Goal: Transaction & Acquisition: Purchase product/service

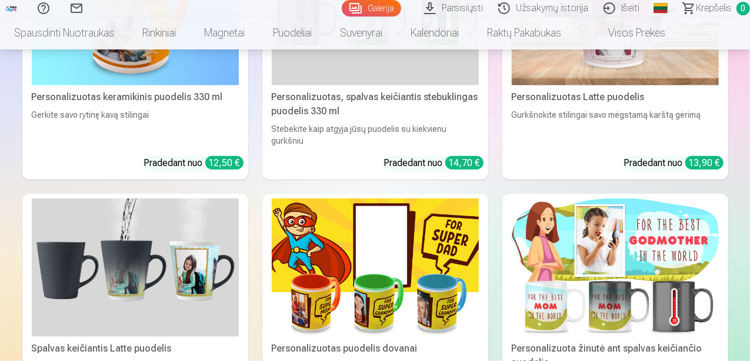
scroll to position [4941, 0]
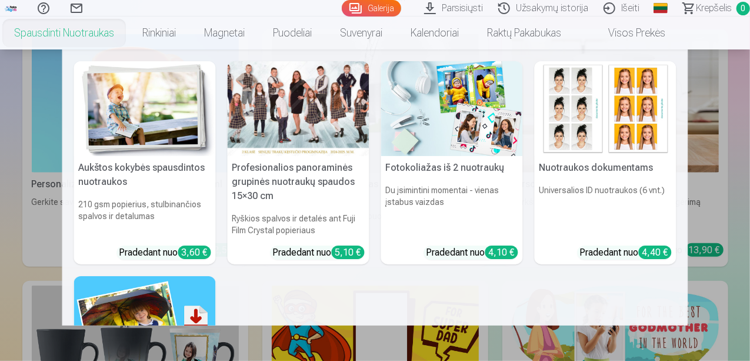
click at [565, 102] on img at bounding box center [606, 108] width 142 height 95
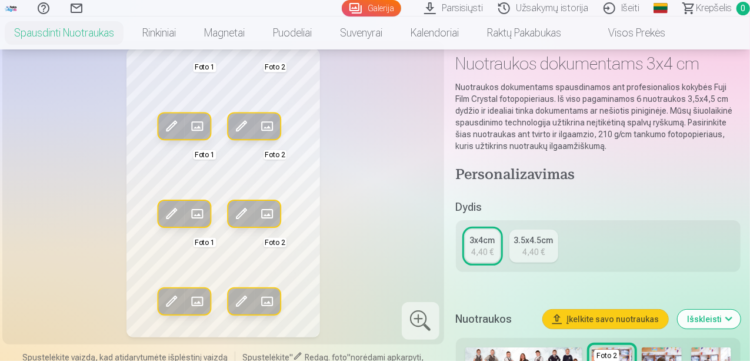
scroll to position [59, 0]
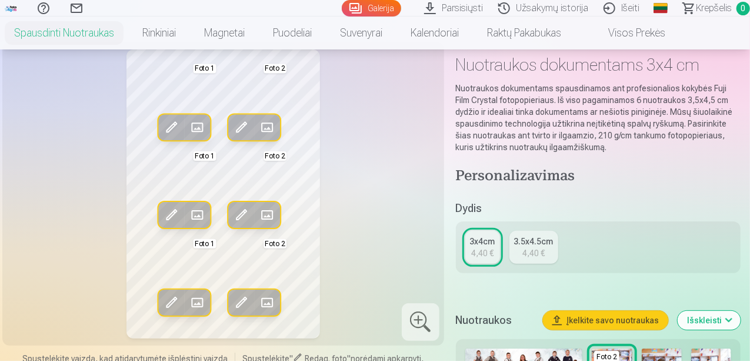
click at [551, 251] on link "3.5x4.5cm 4,40 €" at bounding box center [533, 247] width 49 height 33
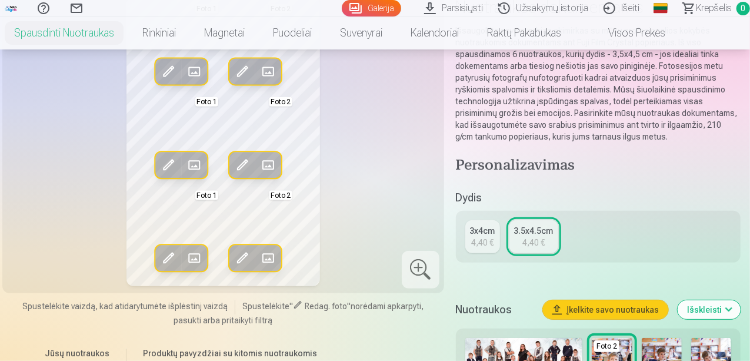
scroll to position [118, 0]
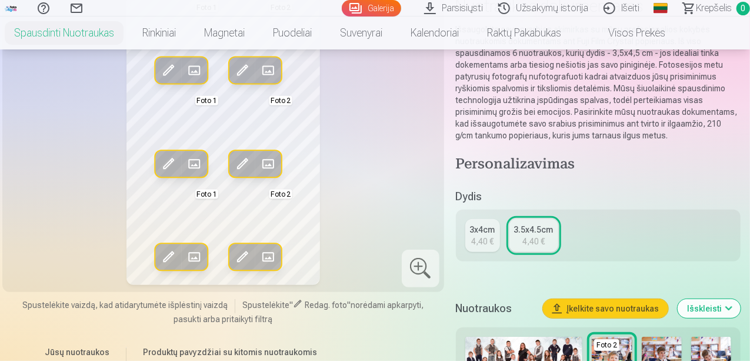
click at [494, 228] on div "3x4cm" at bounding box center [482, 230] width 25 height 12
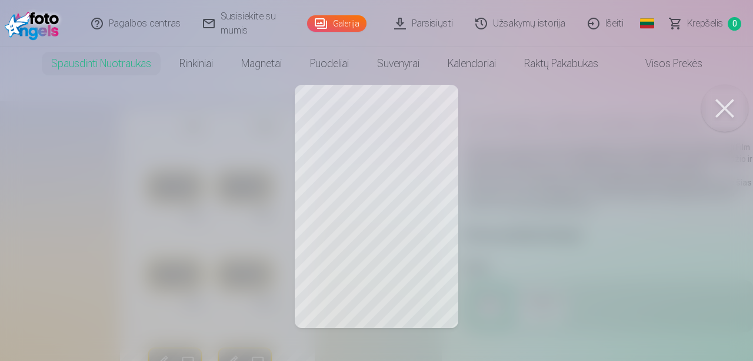
click at [343, 143] on div at bounding box center [376, 180] width 753 height 361
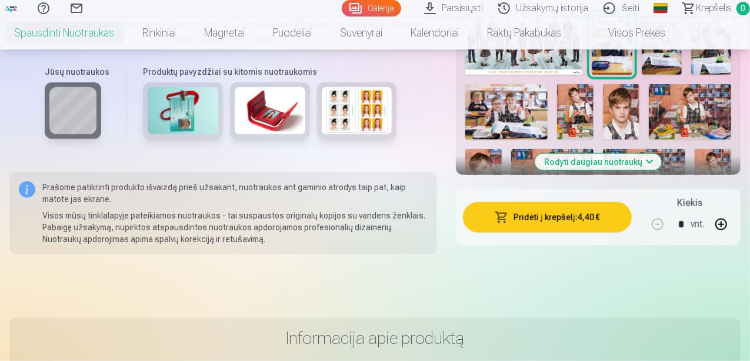
scroll to position [334, 0]
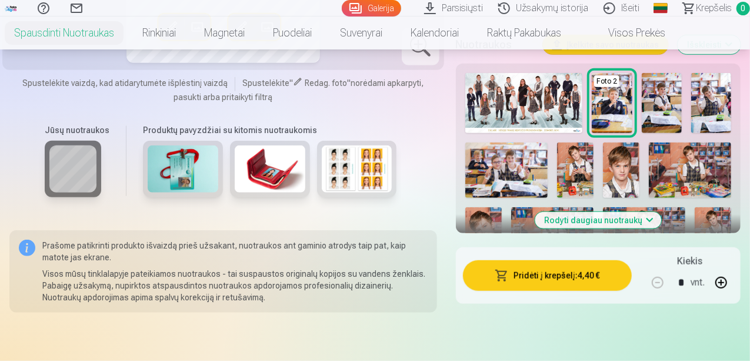
click at [596, 218] on button "Rodyti daugiau nuotraukų" at bounding box center [598, 220] width 126 height 16
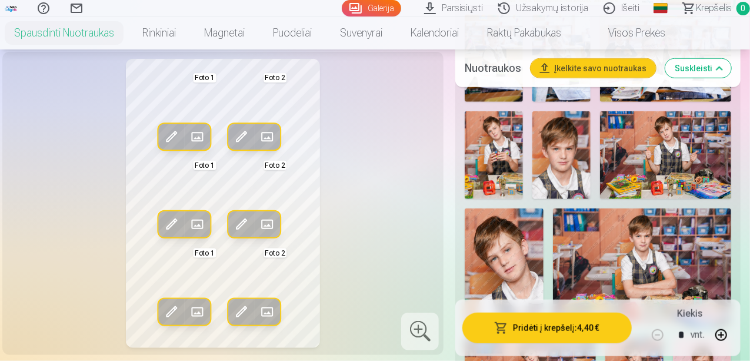
scroll to position [511, 0]
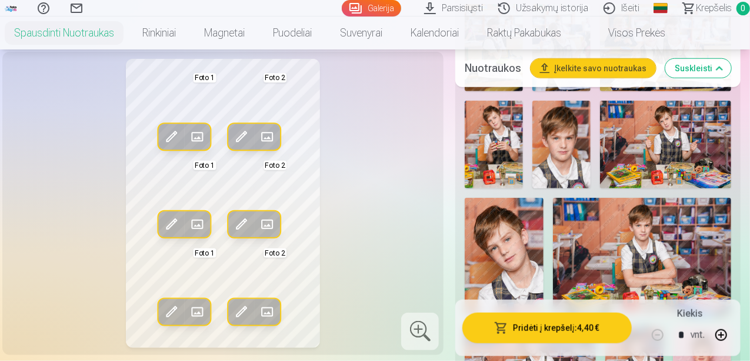
click at [580, 158] on img at bounding box center [561, 145] width 58 height 88
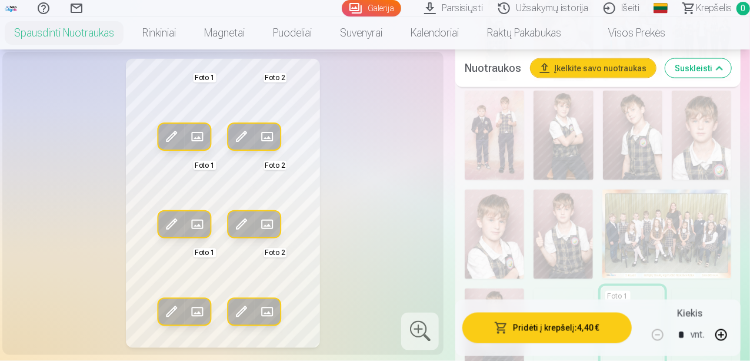
scroll to position [922, 0]
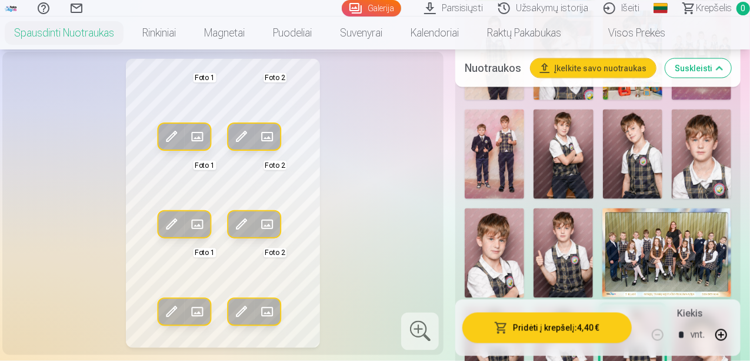
click at [716, 149] on img at bounding box center [701, 153] width 59 height 89
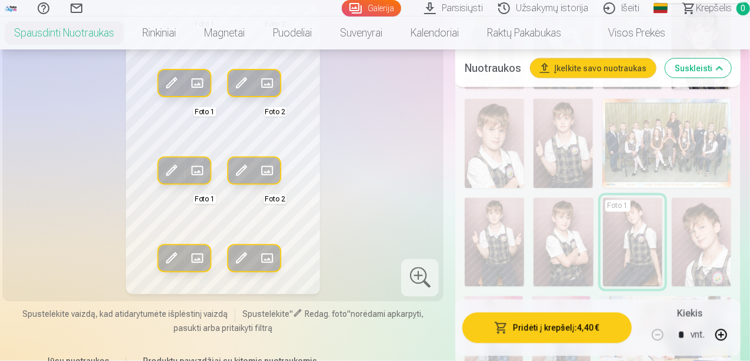
scroll to position [1040, 0]
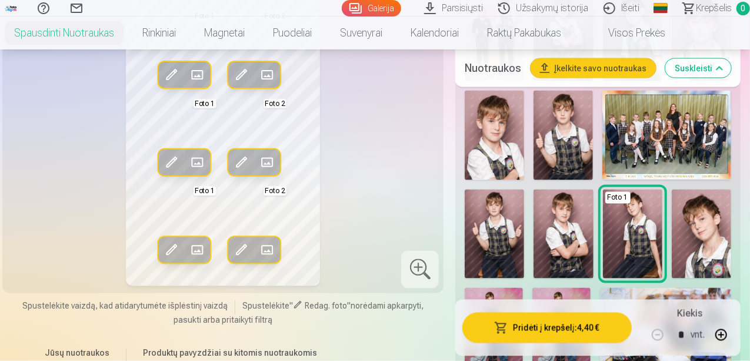
click at [561, 154] on img at bounding box center [563, 135] width 59 height 89
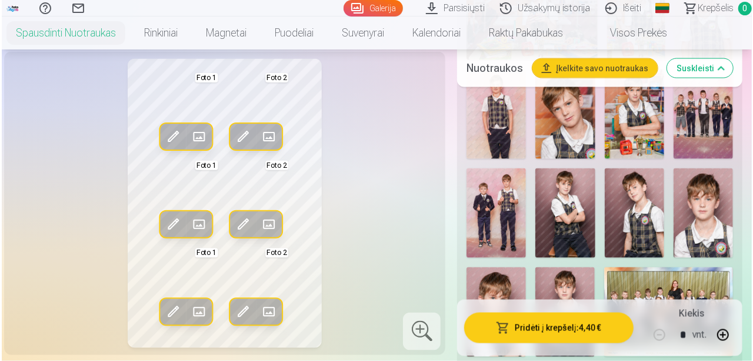
scroll to position [981, 0]
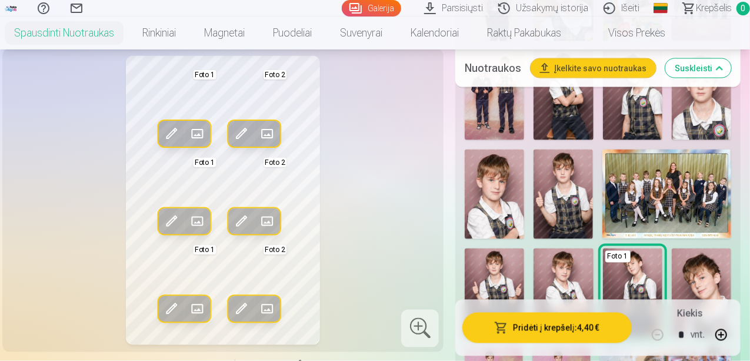
click at [708, 119] on img at bounding box center [701, 95] width 59 height 89
click at [184, 145] on button "Pakeisti" at bounding box center [197, 134] width 26 height 26
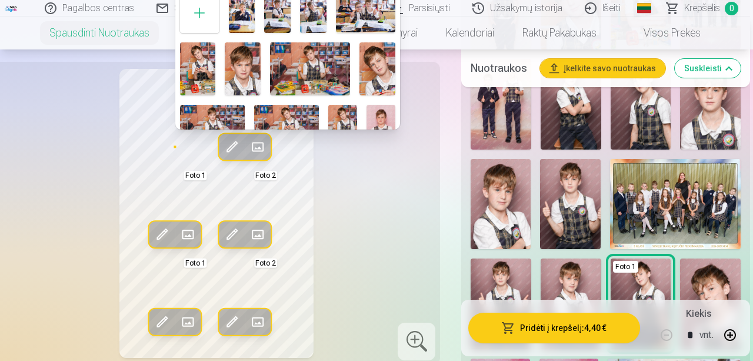
click at [239, 75] on img at bounding box center [243, 69] width 36 height 54
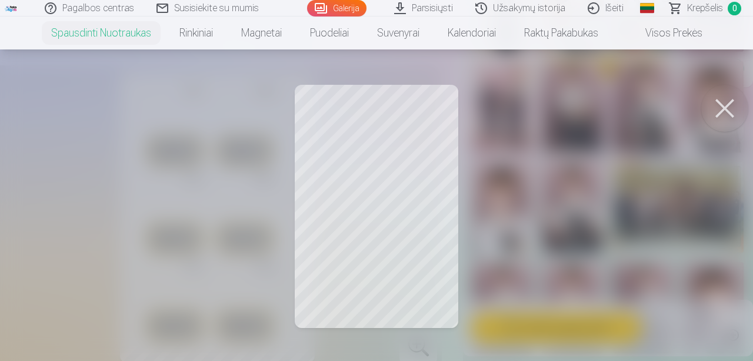
click at [716, 108] on button at bounding box center [724, 108] width 47 height 47
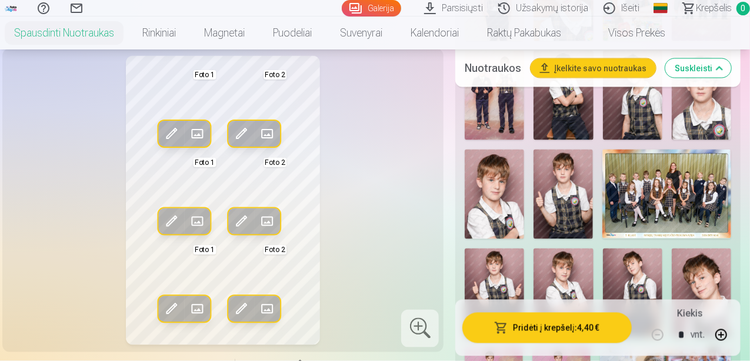
click at [184, 146] on button "Pakeisti" at bounding box center [197, 134] width 26 height 26
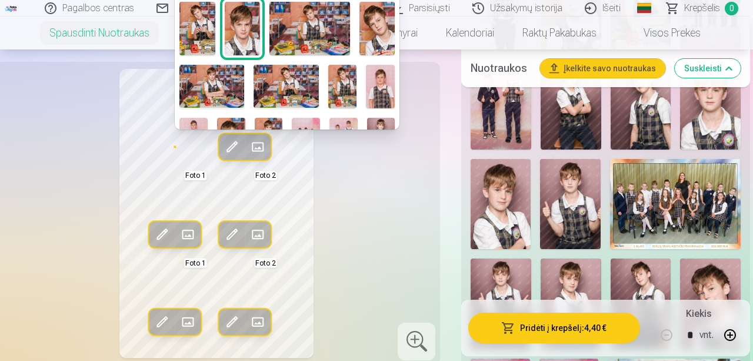
scroll to position [59, 0]
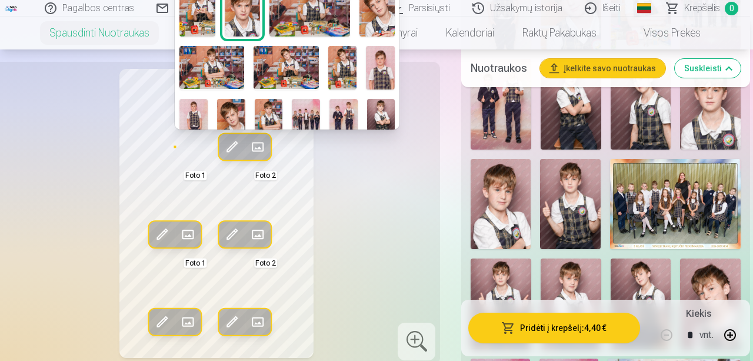
click at [376, 68] on img at bounding box center [380, 67] width 29 height 43
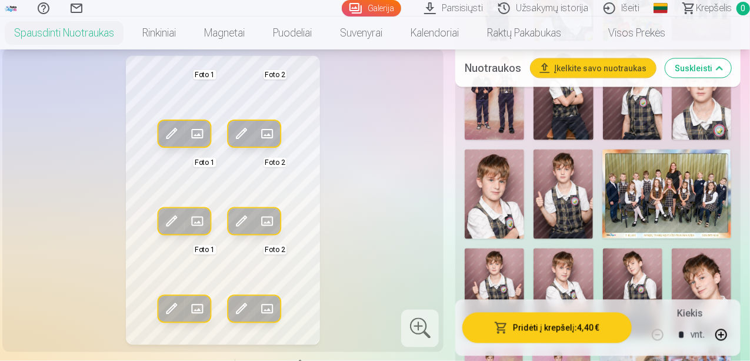
click at [188, 144] on span at bounding box center [197, 134] width 19 height 19
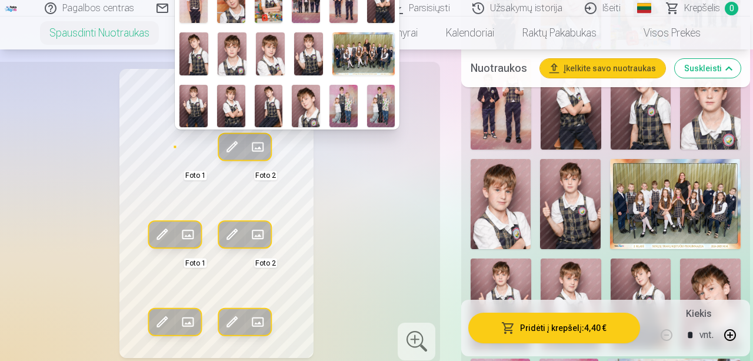
scroll to position [118, 0]
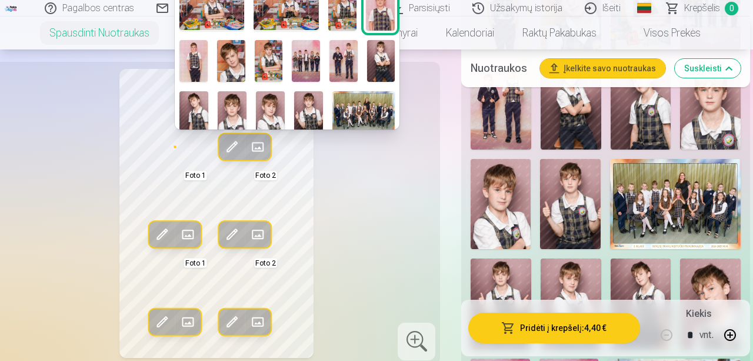
click at [232, 108] on img at bounding box center [232, 112] width 29 height 43
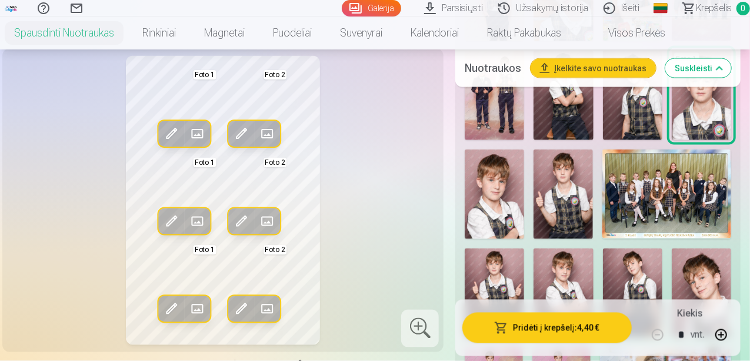
click at [258, 144] on span at bounding box center [267, 134] width 19 height 19
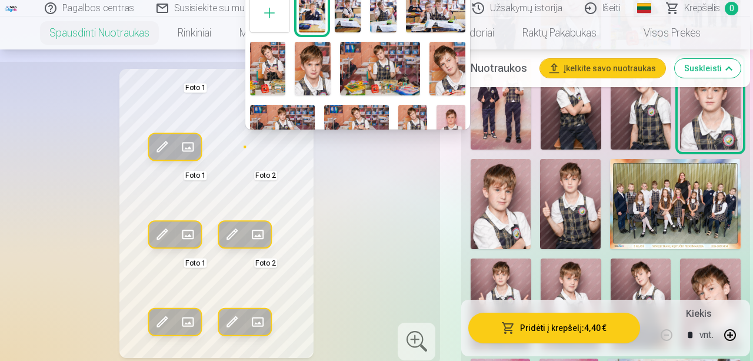
click at [308, 69] on img at bounding box center [313, 69] width 36 height 54
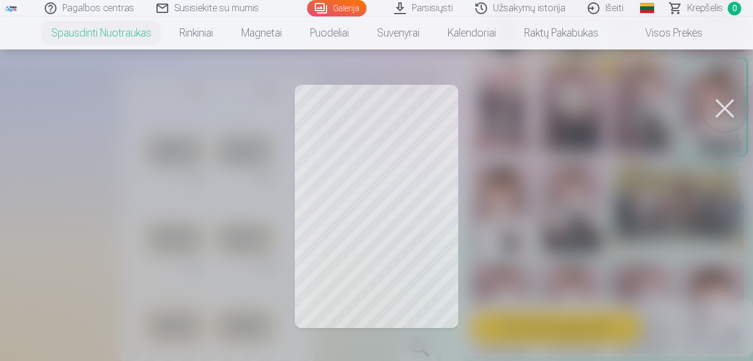
click at [723, 106] on button at bounding box center [724, 108] width 47 height 47
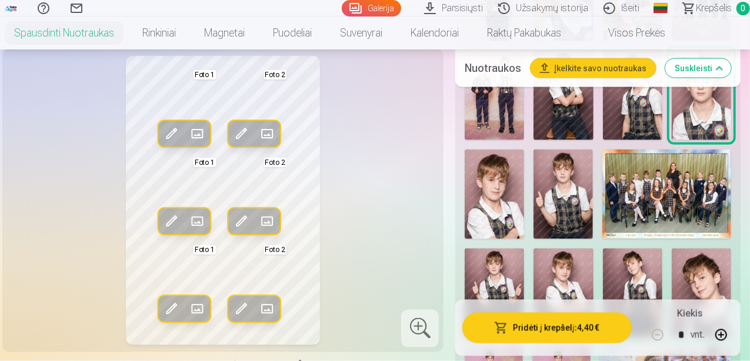
click at [188, 144] on span at bounding box center [197, 134] width 19 height 19
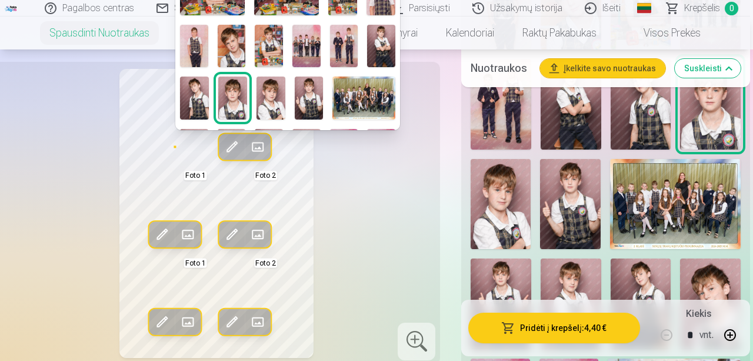
scroll to position [176, 0]
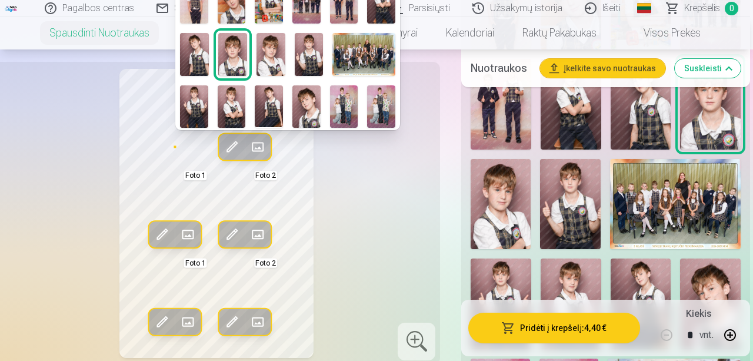
click at [274, 62] on img at bounding box center [270, 54] width 29 height 43
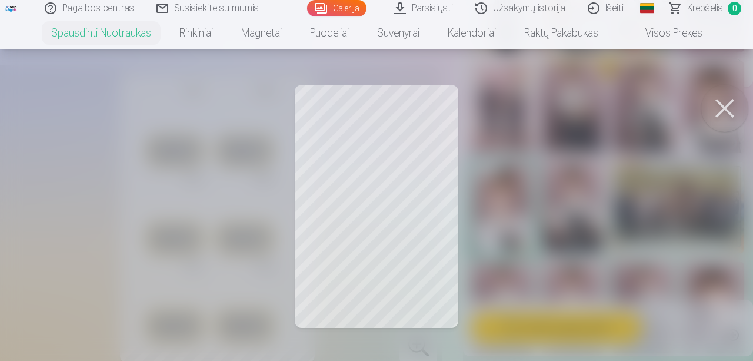
click at [726, 112] on button at bounding box center [724, 108] width 47 height 47
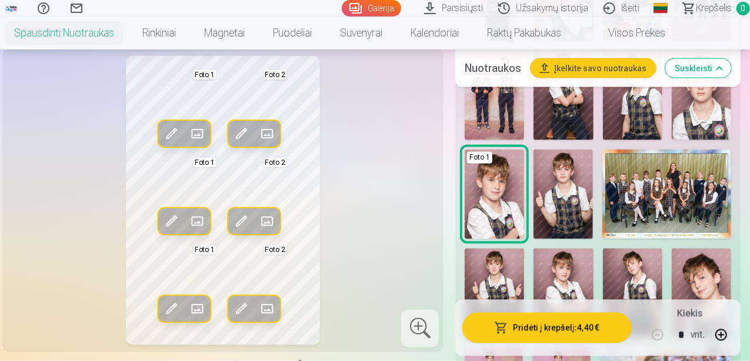
click at [188, 142] on span at bounding box center [197, 134] width 19 height 19
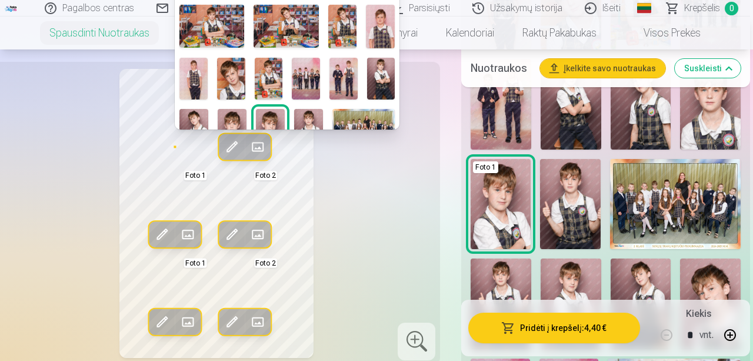
scroll to position [118, 0]
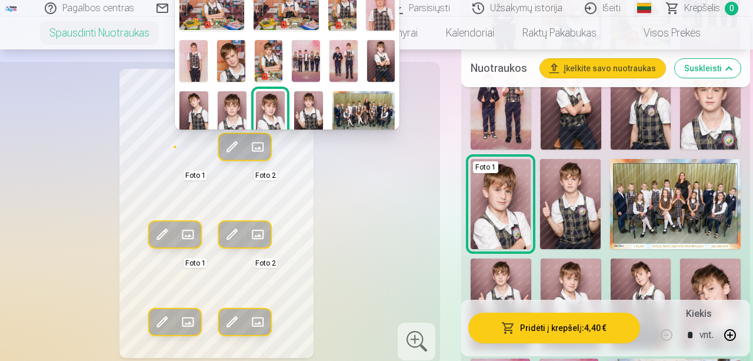
click at [274, 110] on img at bounding box center [270, 112] width 29 height 43
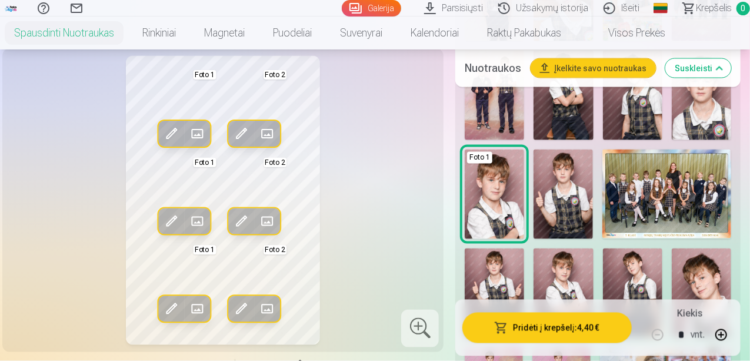
click at [255, 147] on button "Pakeisti" at bounding box center [268, 134] width 26 height 26
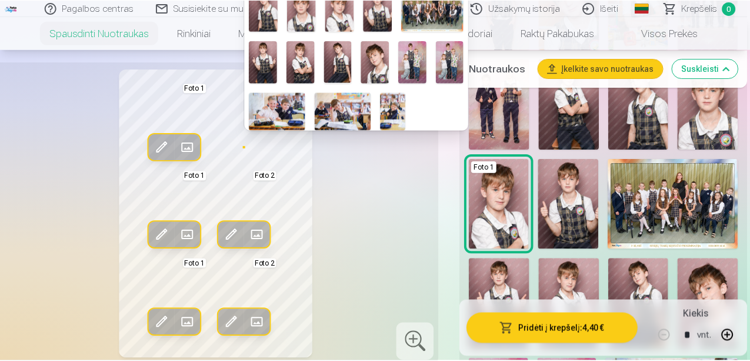
scroll to position [221, 0]
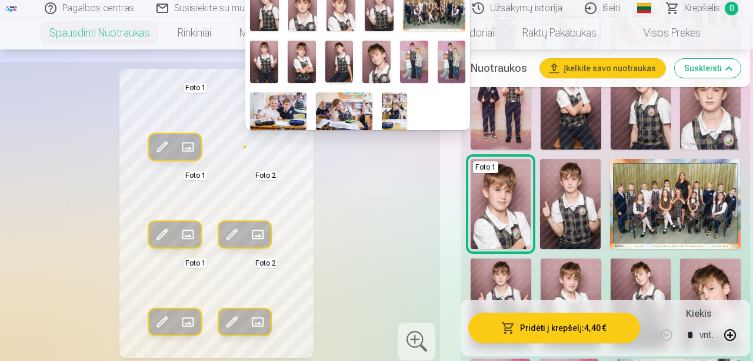
click at [306, 60] on img at bounding box center [302, 62] width 28 height 42
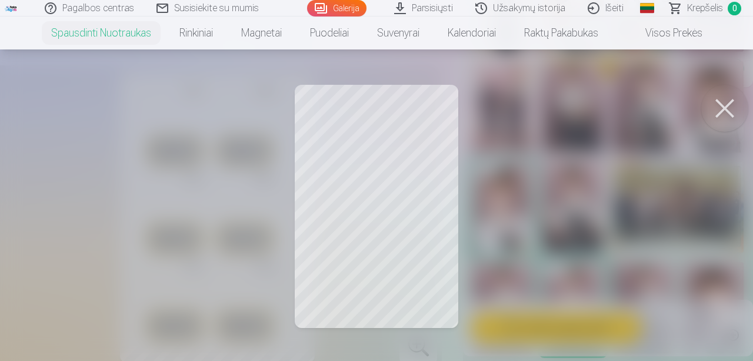
click at [238, 108] on div at bounding box center [376, 180] width 753 height 361
click at [398, 135] on div at bounding box center [376, 180] width 753 height 361
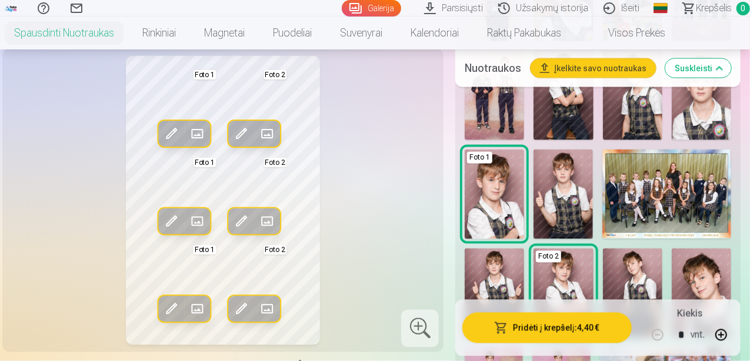
click at [162, 144] on span at bounding box center [171, 134] width 19 height 19
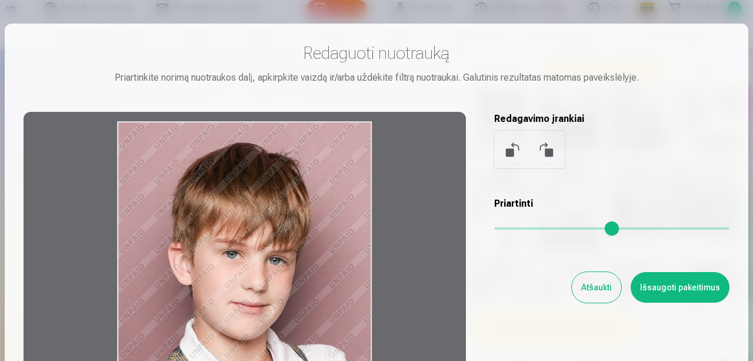
drag, startPoint x: 289, startPoint y: 237, endPoint x: 292, endPoint y: 265, distance: 28.4
click at [292, 265] on div at bounding box center [245, 296] width 442 height 369
click at [688, 299] on button "Išsaugoti pakeitimus" at bounding box center [680, 287] width 99 height 31
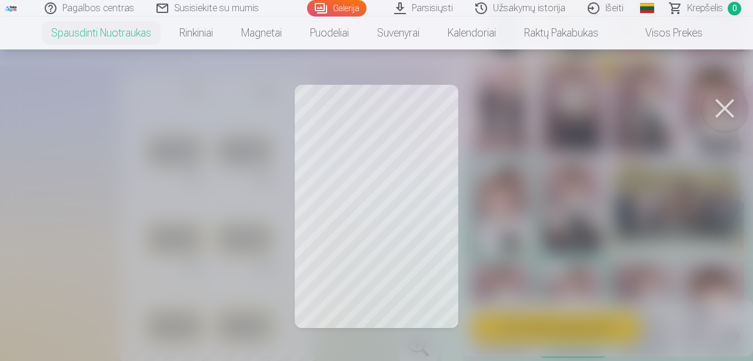
click at [399, 125] on div at bounding box center [376, 180] width 753 height 361
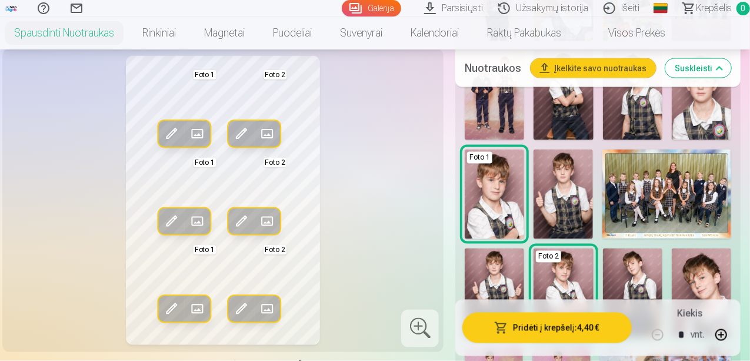
click at [232, 144] on span at bounding box center [241, 134] width 19 height 19
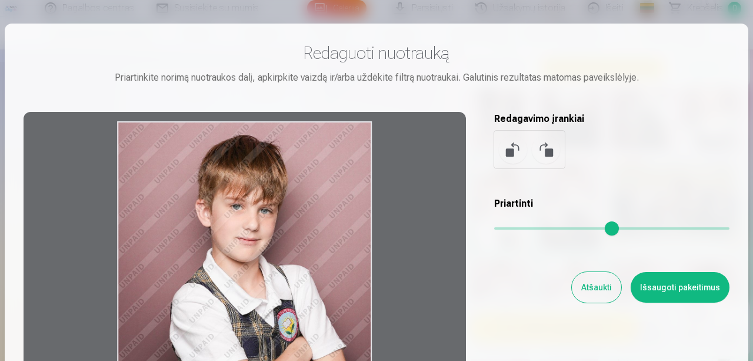
drag, startPoint x: 304, startPoint y: 215, endPoint x: 314, endPoint y: 254, distance: 40.7
click at [314, 254] on div at bounding box center [245, 296] width 442 height 369
click at [684, 291] on button "Išsaugoti pakeitimus" at bounding box center [680, 287] width 99 height 31
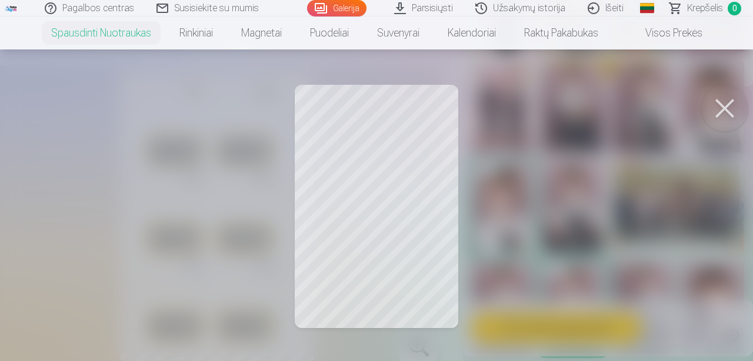
click at [729, 105] on button at bounding box center [724, 108] width 47 height 47
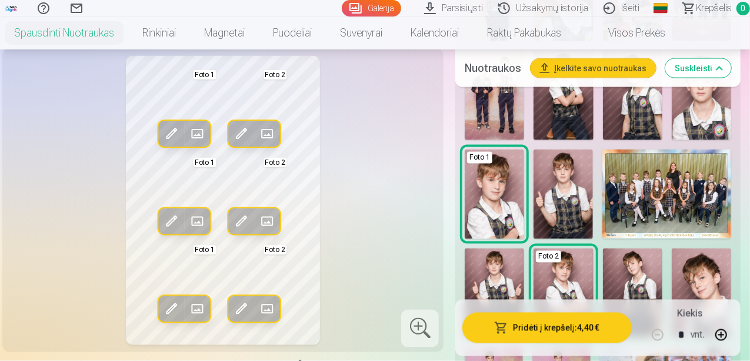
click at [162, 231] on span at bounding box center [171, 221] width 19 height 19
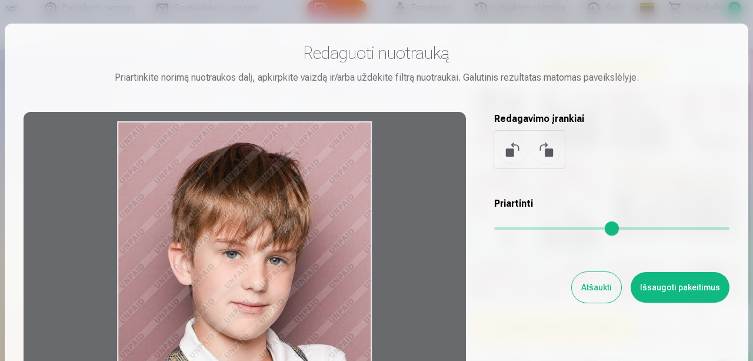
drag, startPoint x: 249, startPoint y: 213, endPoint x: 252, endPoint y: 248, distance: 34.8
click at [252, 248] on div at bounding box center [245, 296] width 442 height 369
click at [666, 291] on button "Išsaugoti pakeitimus" at bounding box center [680, 287] width 99 height 31
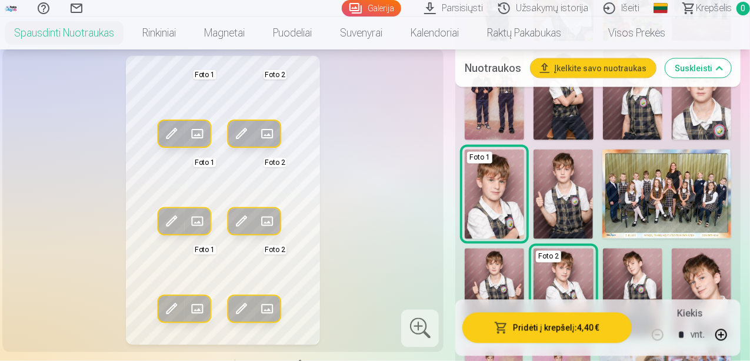
click at [244, 232] on button "Redag. foto" at bounding box center [242, 221] width 26 height 26
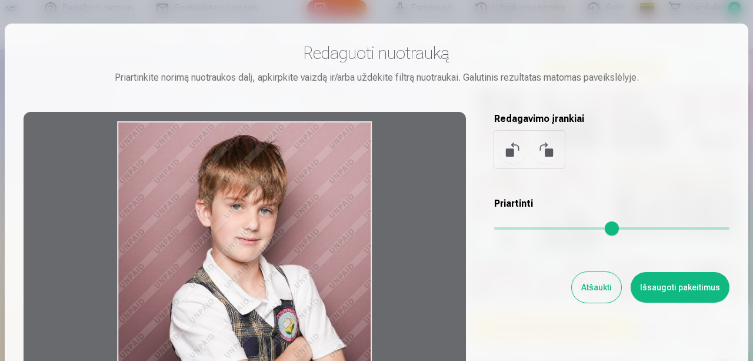
drag, startPoint x: 305, startPoint y: 212, endPoint x: 312, endPoint y: 278, distance: 66.8
click at [312, 278] on div at bounding box center [245, 296] width 442 height 369
click at [689, 292] on button "Išsaugoti pakeitimus" at bounding box center [680, 287] width 99 height 31
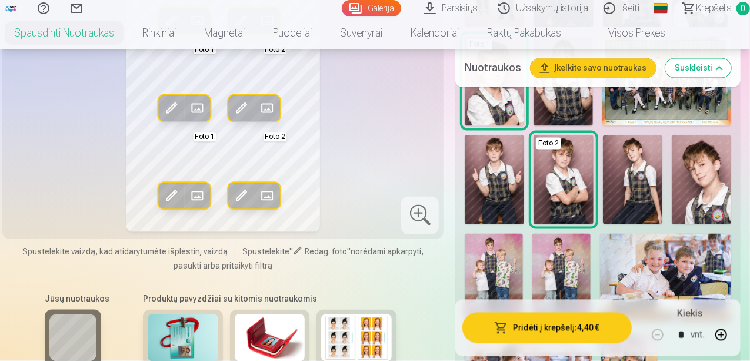
scroll to position [1099, 0]
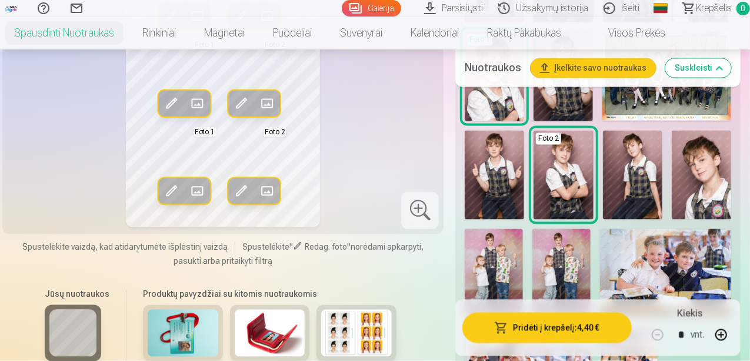
click at [188, 201] on span at bounding box center [197, 191] width 19 height 19
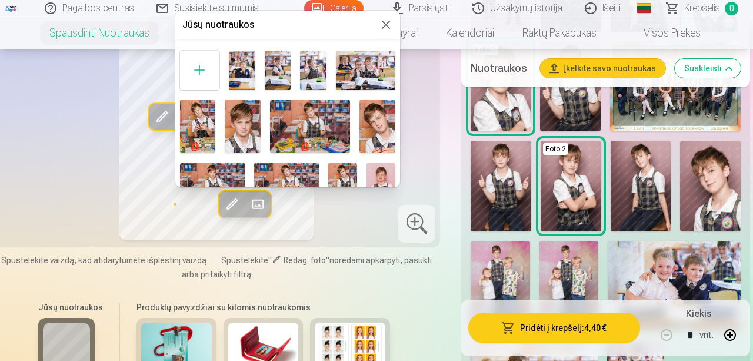
drag, startPoint x: 165, startPoint y: 187, endPoint x: 166, endPoint y: 221, distance: 33.6
click at [166, 221] on div at bounding box center [376, 180] width 753 height 361
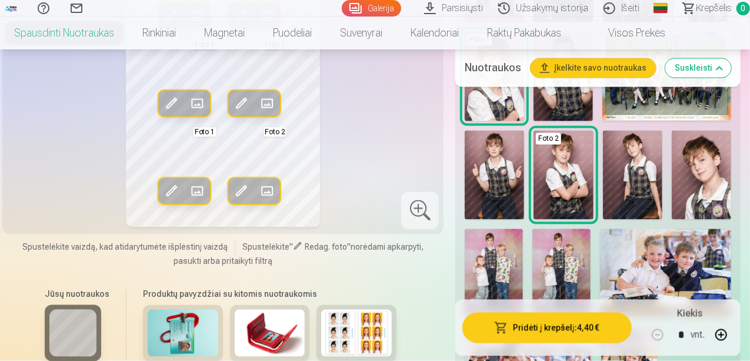
click at [162, 201] on span at bounding box center [171, 191] width 19 height 19
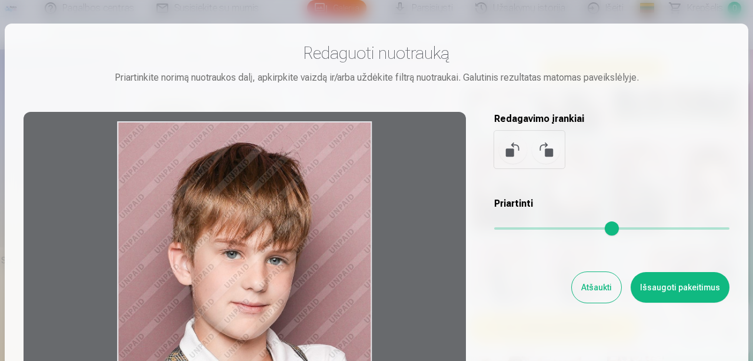
drag, startPoint x: 249, startPoint y: 208, endPoint x: 266, endPoint y: 321, distance: 114.2
click at [252, 315] on div at bounding box center [245, 296] width 442 height 369
click at [686, 291] on button "Išsaugoti pakeitimus" at bounding box center [680, 287] width 99 height 31
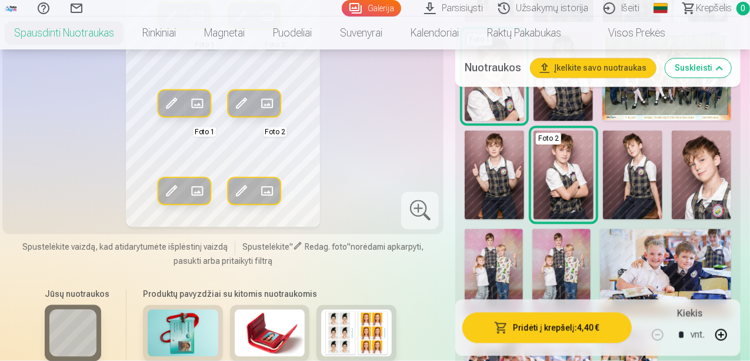
click at [232, 201] on span at bounding box center [241, 191] width 19 height 19
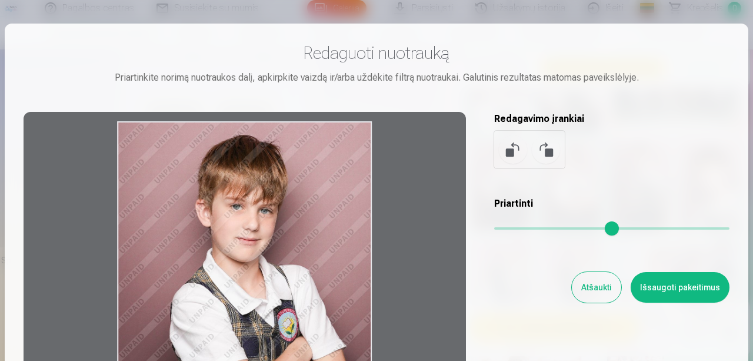
drag, startPoint x: 297, startPoint y: 214, endPoint x: 304, endPoint y: 322, distance: 109.1
click at [304, 322] on div at bounding box center [245, 296] width 442 height 369
click at [682, 289] on button "Išsaugoti pakeitimus" at bounding box center [680, 287] width 99 height 31
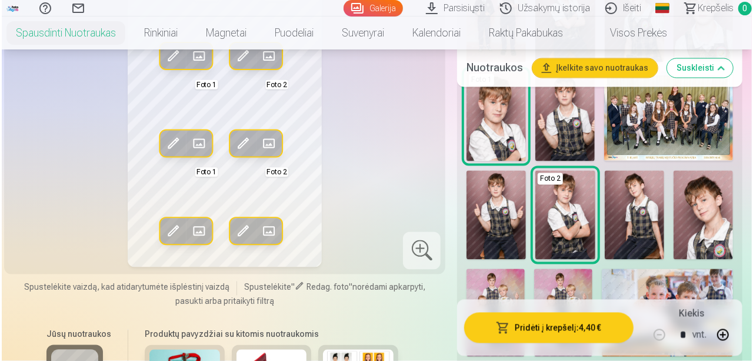
scroll to position [1040, 0]
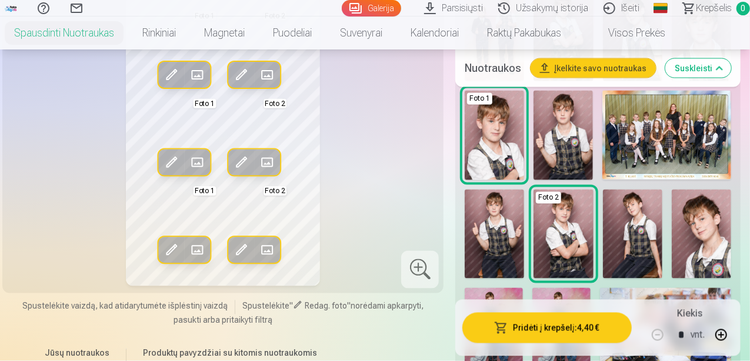
click at [235, 259] on span at bounding box center [241, 250] width 19 height 19
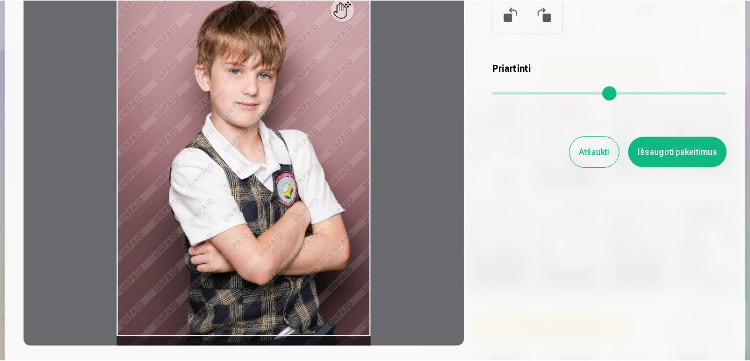
scroll to position [0, 0]
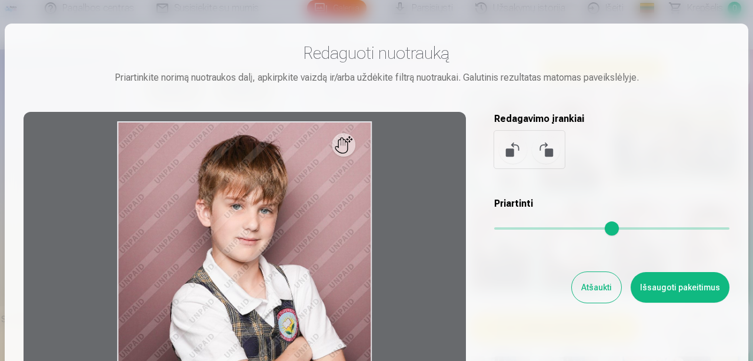
click at [511, 152] on button at bounding box center [513, 149] width 28 height 28
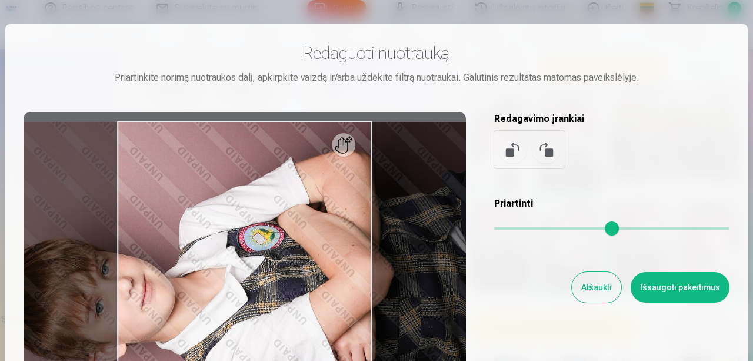
click at [511, 152] on button at bounding box center [513, 149] width 28 height 28
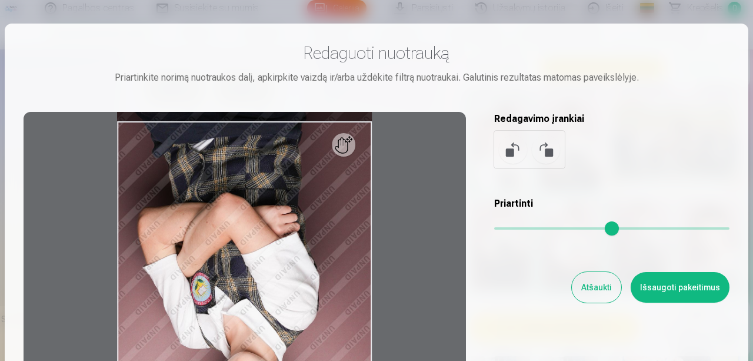
click at [511, 152] on button at bounding box center [513, 149] width 28 height 28
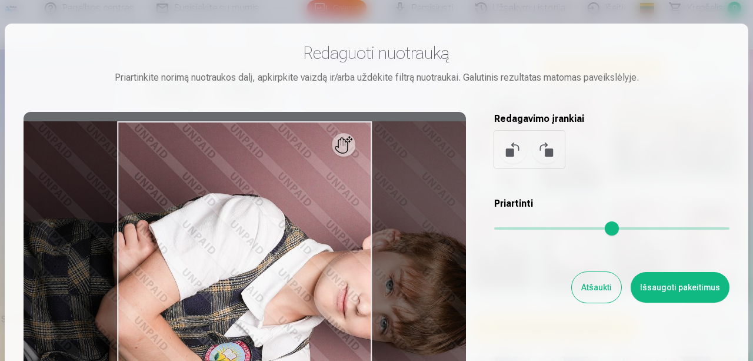
click at [511, 152] on button at bounding box center [513, 149] width 28 height 28
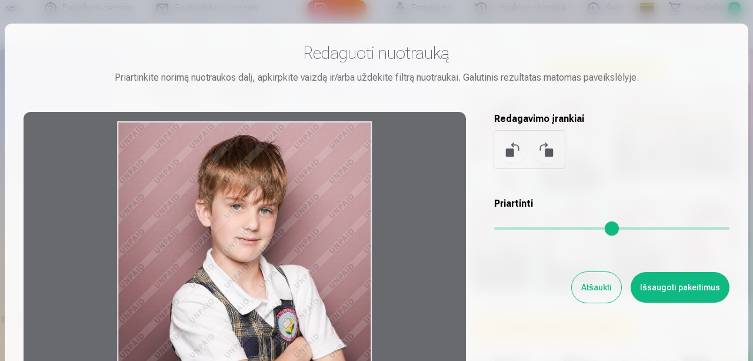
drag, startPoint x: 343, startPoint y: 225, endPoint x: 347, endPoint y: 286, distance: 61.3
click at [347, 286] on div at bounding box center [245, 296] width 442 height 369
click at [679, 292] on button "Išsaugoti pakeitimus" at bounding box center [680, 287] width 99 height 31
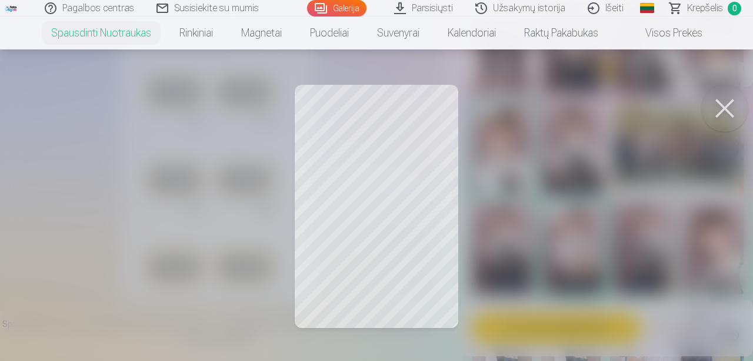
click at [343, 139] on div at bounding box center [376, 180] width 753 height 361
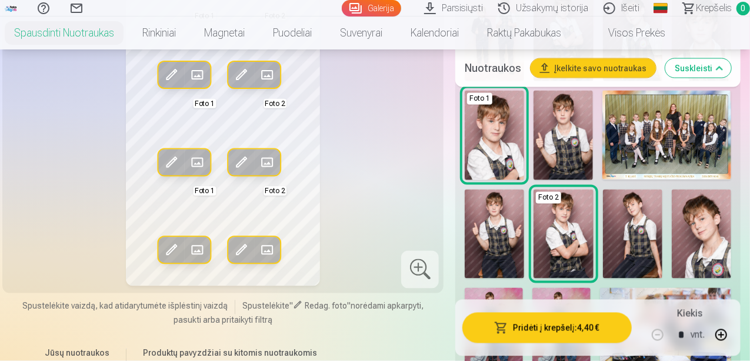
click at [166, 85] on span at bounding box center [171, 75] width 19 height 19
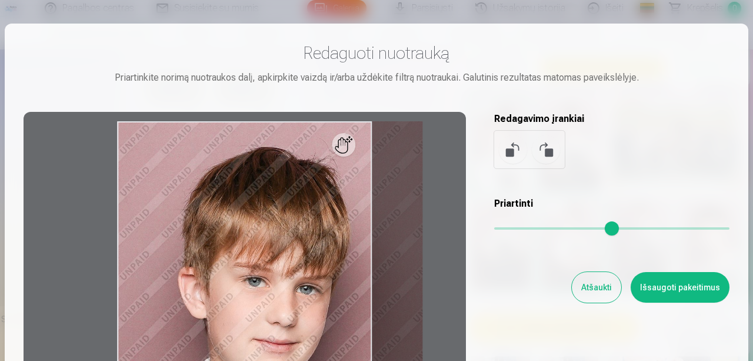
drag, startPoint x: 493, startPoint y: 228, endPoint x: 520, endPoint y: 238, distance: 29.1
type input "***"
click at [520, 229] on input "range" at bounding box center [611, 228] width 235 height 2
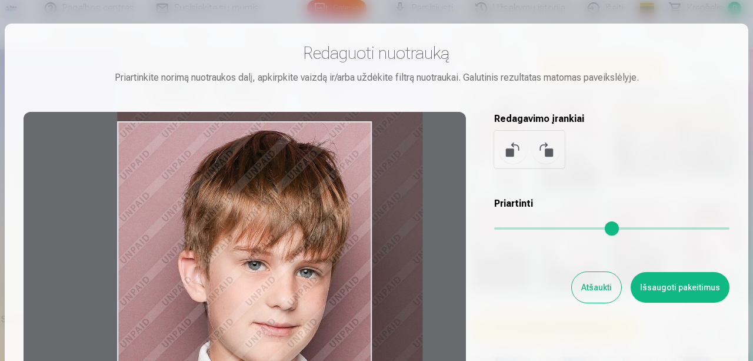
drag, startPoint x: 244, startPoint y: 292, endPoint x: 249, endPoint y: 276, distance: 17.3
click at [249, 276] on div at bounding box center [245, 296] width 442 height 369
click at [690, 285] on button "Išsaugoti pakeitimus" at bounding box center [680, 287] width 99 height 31
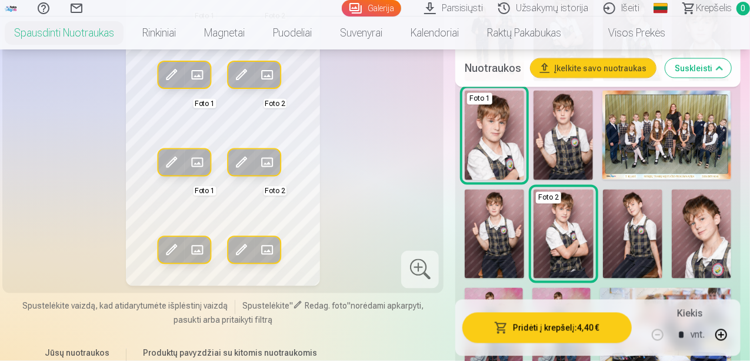
scroll to position [981, 0]
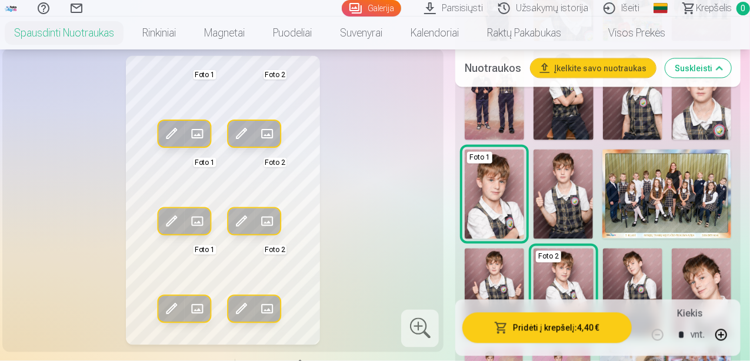
click at [162, 144] on span at bounding box center [171, 134] width 19 height 19
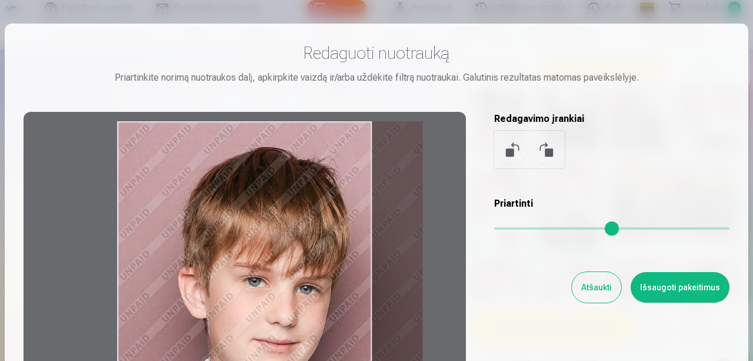
drag, startPoint x: 323, startPoint y: 221, endPoint x: 329, endPoint y: 285, distance: 63.8
click at [329, 284] on div at bounding box center [245, 296] width 442 height 369
click at [676, 296] on button "Išsaugoti pakeitimus" at bounding box center [680, 287] width 99 height 31
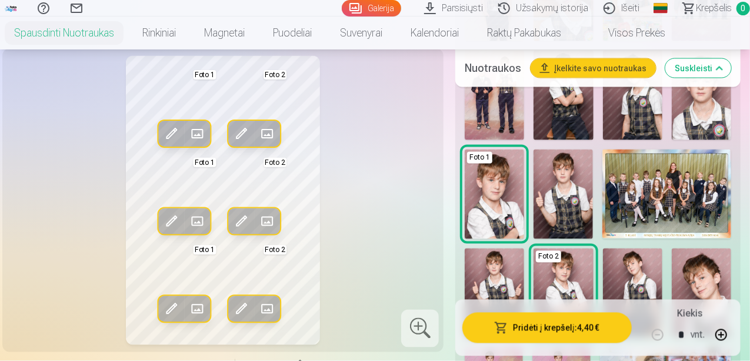
click at [232, 144] on span at bounding box center [241, 134] width 19 height 19
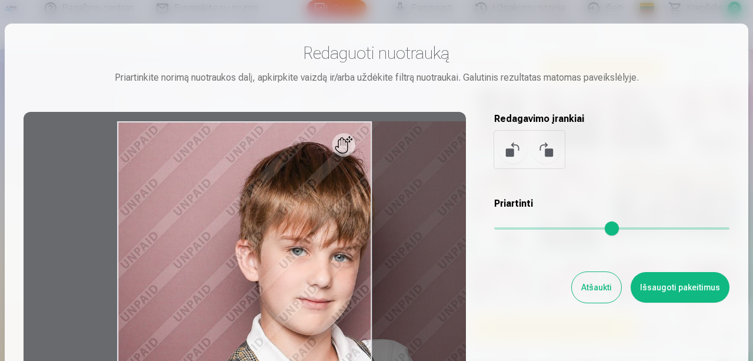
drag, startPoint x: 501, startPoint y: 231, endPoint x: 529, endPoint y: 234, distance: 27.8
type input "****"
click at [529, 229] on input "range" at bounding box center [611, 228] width 235 height 2
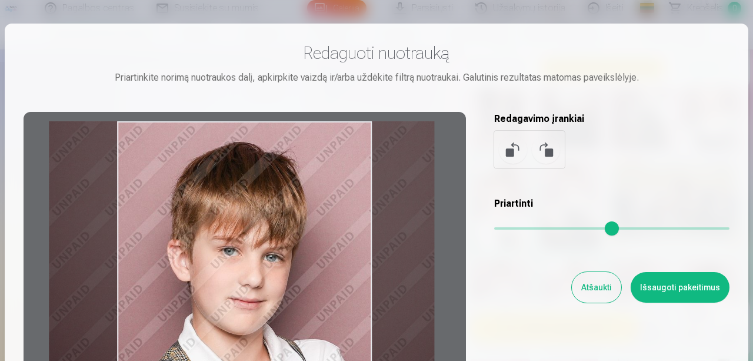
drag, startPoint x: 301, startPoint y: 256, endPoint x: 233, endPoint y: 314, distance: 89.0
click at [233, 311] on div at bounding box center [245, 296] width 442 height 369
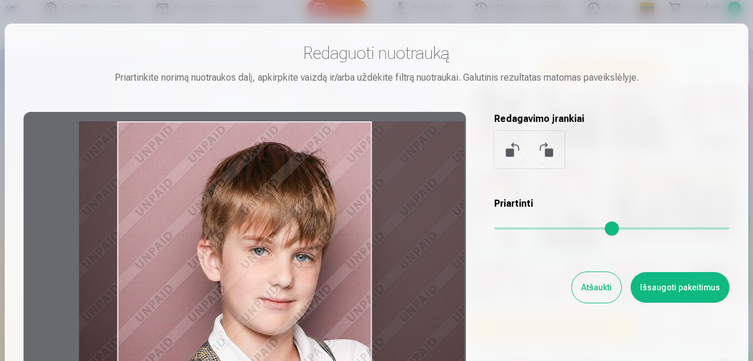
drag, startPoint x: 277, startPoint y: 211, endPoint x: 324, endPoint y: 297, distance: 97.9
click at [305, 293] on div at bounding box center [245, 296] width 442 height 369
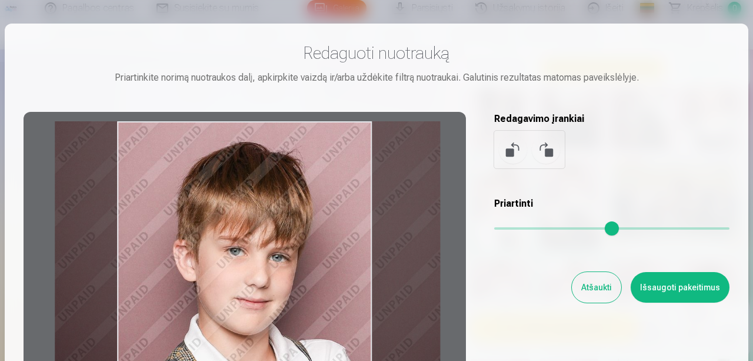
drag, startPoint x: 325, startPoint y: 291, endPoint x: 301, endPoint y: 298, distance: 24.6
click at [301, 298] on div at bounding box center [245, 296] width 442 height 369
click at [689, 294] on button "Išsaugoti pakeitimus" at bounding box center [680, 287] width 99 height 31
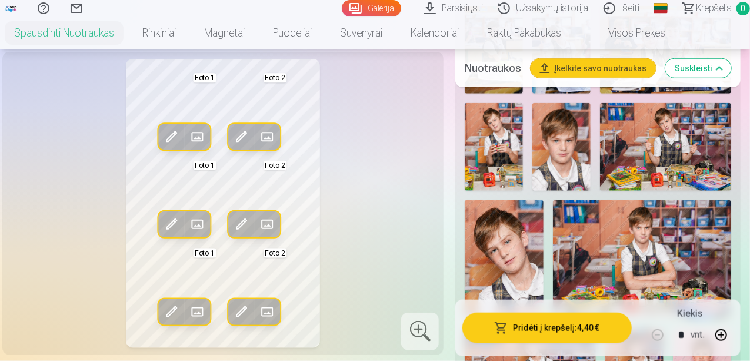
scroll to position [511, 0]
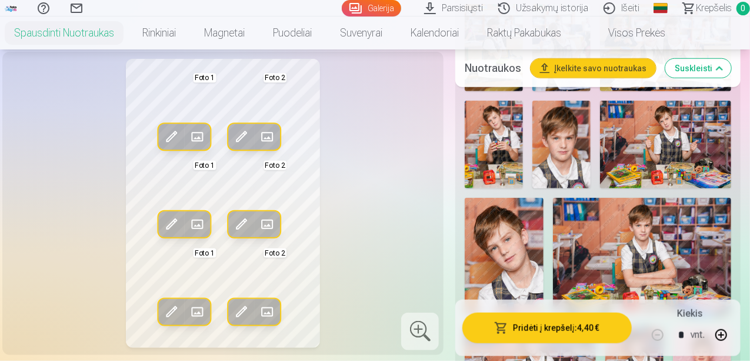
click at [558, 155] on img at bounding box center [561, 145] width 58 height 88
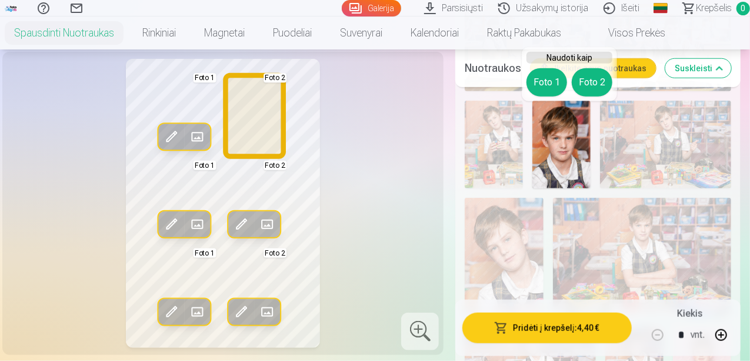
click at [589, 83] on button "Foto 2" at bounding box center [592, 82] width 41 height 28
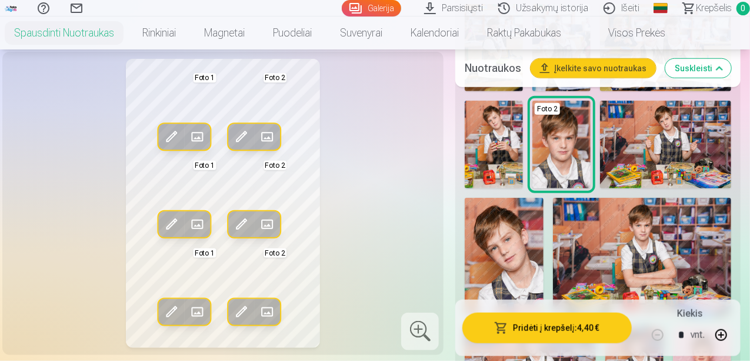
click at [246, 148] on div "Redag. foto Pakeisti Foto 1 Redag. foto Pakeisti Foto 2 Redag. foto Pakeisti Fo…" at bounding box center [222, 203] width 427 height 289
click at [234, 146] on span at bounding box center [241, 136] width 19 height 19
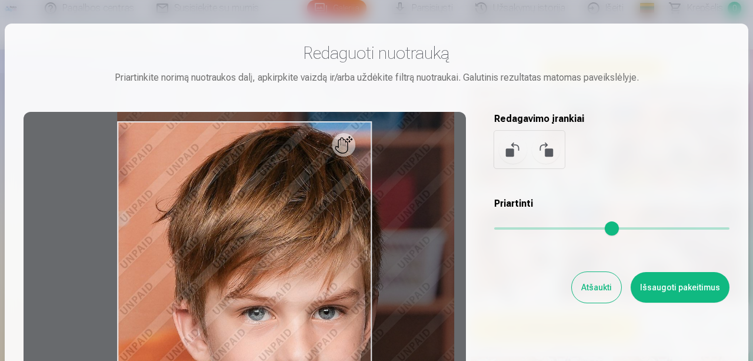
type input "*"
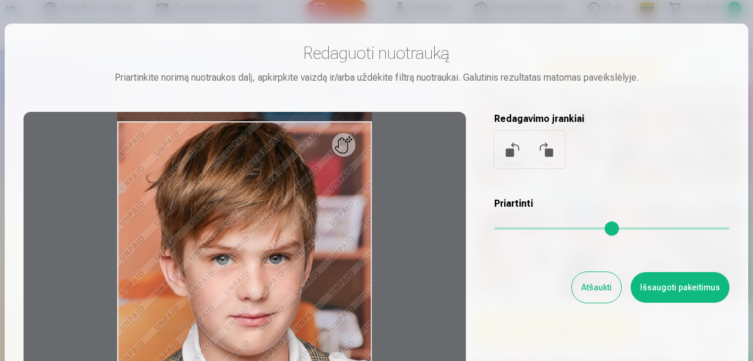
drag, startPoint x: 501, startPoint y: 233, endPoint x: 467, endPoint y: 235, distance: 34.2
click at [494, 229] on input "range" at bounding box center [611, 228] width 235 height 2
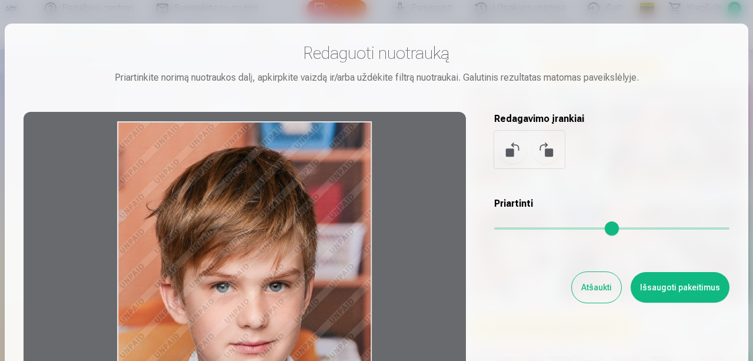
drag, startPoint x: 258, startPoint y: 218, endPoint x: 253, endPoint y: 319, distance: 100.7
click at [253, 319] on div at bounding box center [245, 296] width 442 height 369
click at [655, 292] on button "Išsaugoti pakeitimus" at bounding box center [680, 287] width 99 height 31
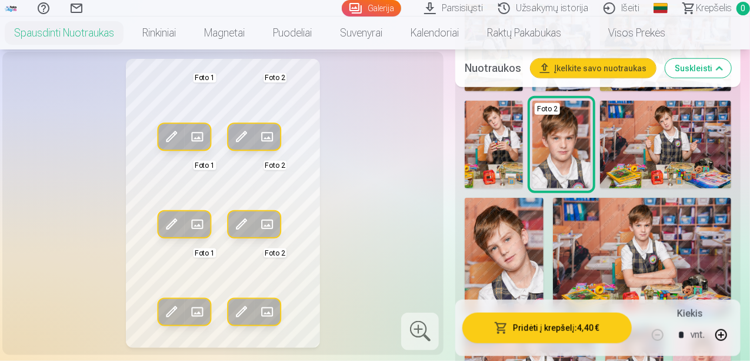
click at [162, 146] on span at bounding box center [171, 136] width 19 height 19
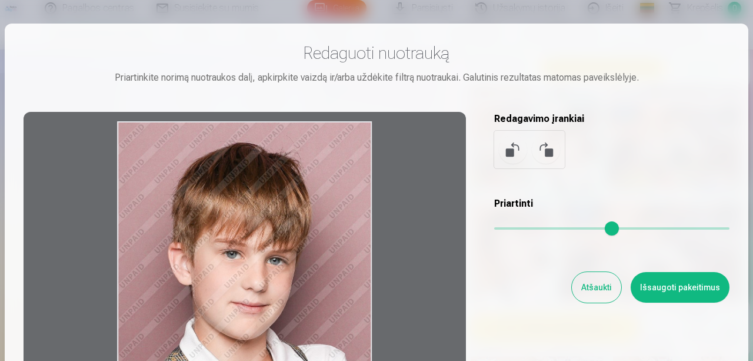
drag, startPoint x: 286, startPoint y: 220, endPoint x: 301, endPoint y: 345, distance: 126.2
click at [300, 345] on div at bounding box center [245, 296] width 442 height 369
click at [680, 283] on button "Išsaugoti pakeitimus" at bounding box center [680, 287] width 99 height 31
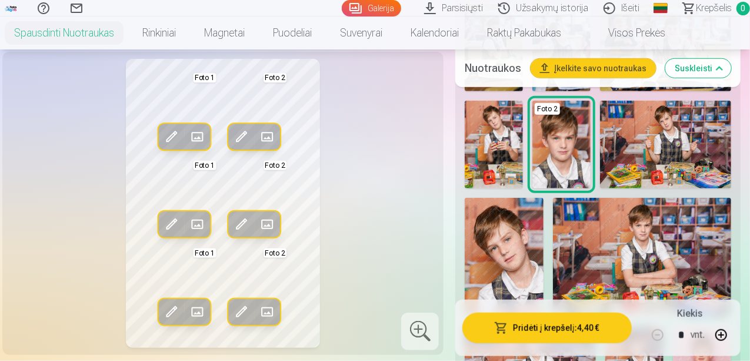
click at [162, 234] on span at bounding box center [171, 224] width 19 height 19
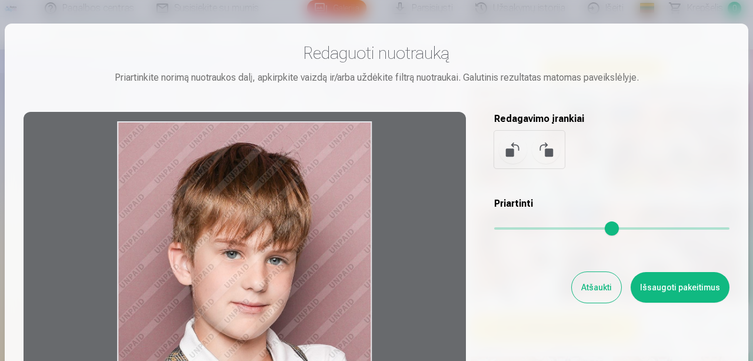
drag, startPoint x: 294, startPoint y: 269, endPoint x: 319, endPoint y: 354, distance: 88.2
click at [307, 351] on div at bounding box center [245, 296] width 442 height 369
click at [666, 291] on button "Išsaugoti pakeitimus" at bounding box center [680, 287] width 99 height 31
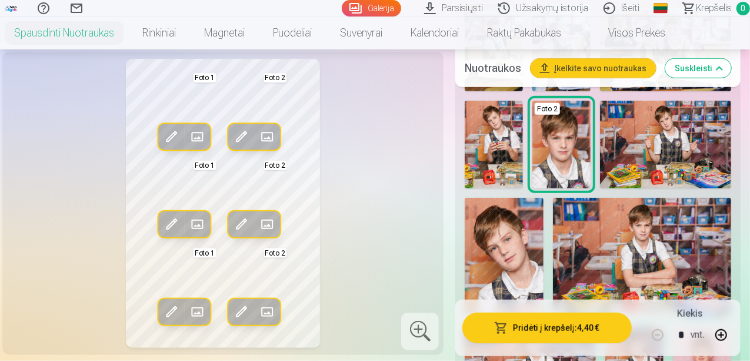
click at [233, 234] on span at bounding box center [241, 224] width 19 height 19
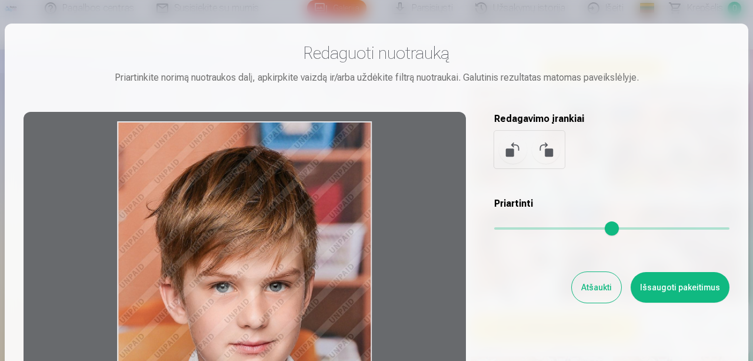
drag, startPoint x: 309, startPoint y: 216, endPoint x: 331, endPoint y: 307, distance: 93.0
click at [331, 307] on div at bounding box center [245, 296] width 442 height 369
click at [700, 287] on button "Išsaugoti pakeitimus" at bounding box center [680, 287] width 99 height 31
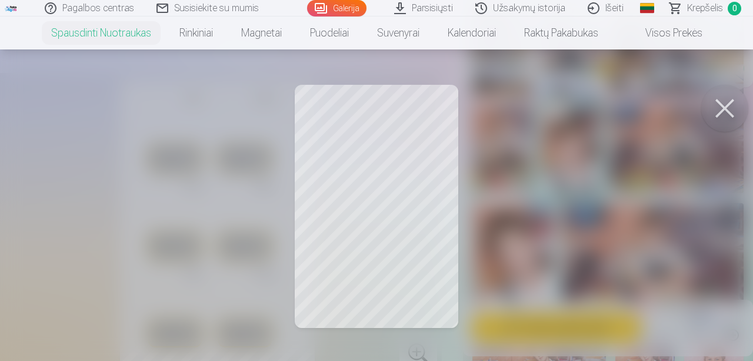
click at [722, 109] on button at bounding box center [724, 108] width 47 height 47
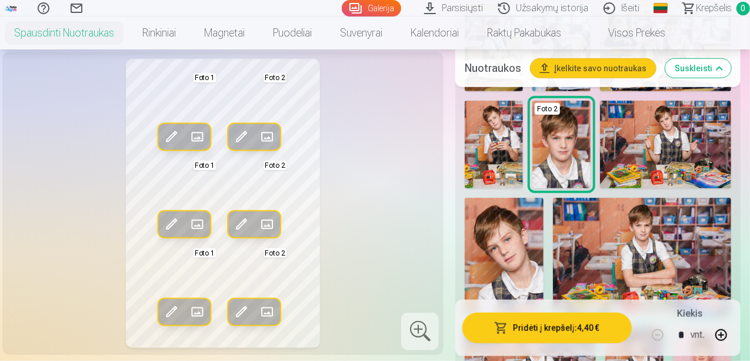
click at [162, 321] on span at bounding box center [171, 311] width 19 height 19
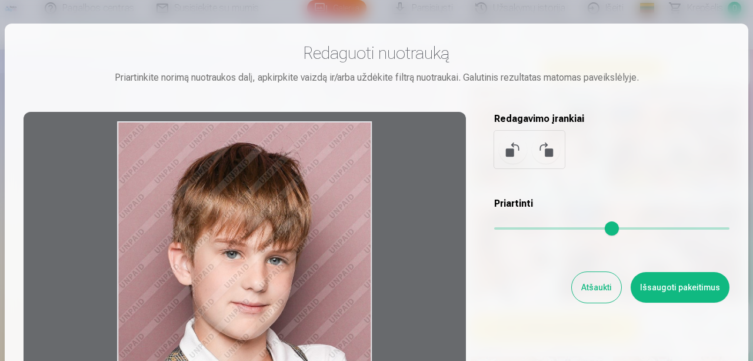
drag, startPoint x: 268, startPoint y: 271, endPoint x: 266, endPoint y: 374, distance: 102.4
click at [685, 291] on button "Išsaugoti pakeitimus" at bounding box center [680, 287] width 99 height 31
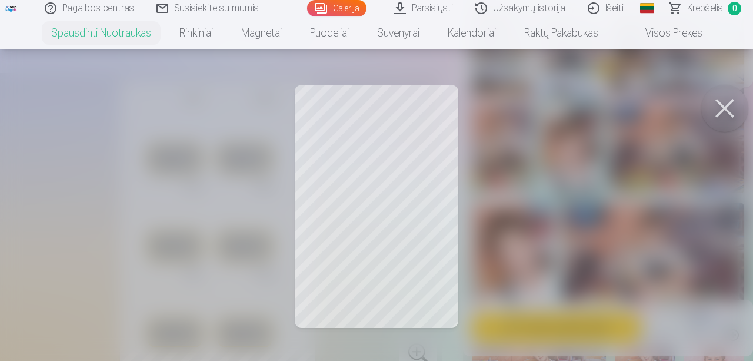
click at [724, 104] on button at bounding box center [724, 108] width 47 height 47
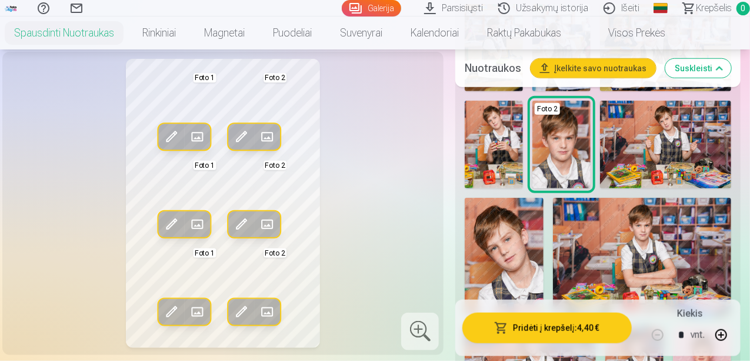
click at [233, 321] on span at bounding box center [241, 311] width 19 height 19
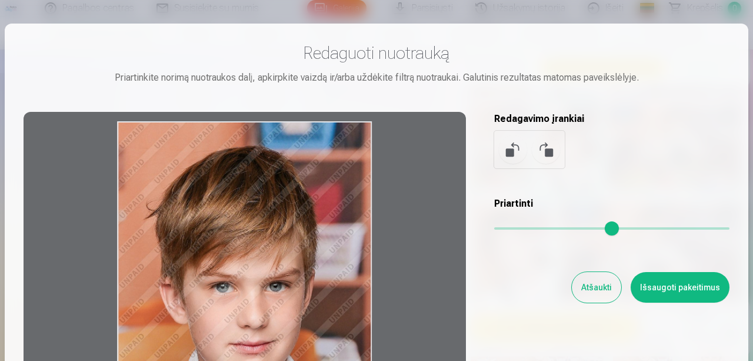
drag, startPoint x: 294, startPoint y: 302, endPoint x: 295, endPoint y: 349, distance: 47.7
click at [295, 349] on div at bounding box center [245, 296] width 442 height 369
click at [682, 292] on button "Išsaugoti pakeitimus" at bounding box center [680, 287] width 99 height 31
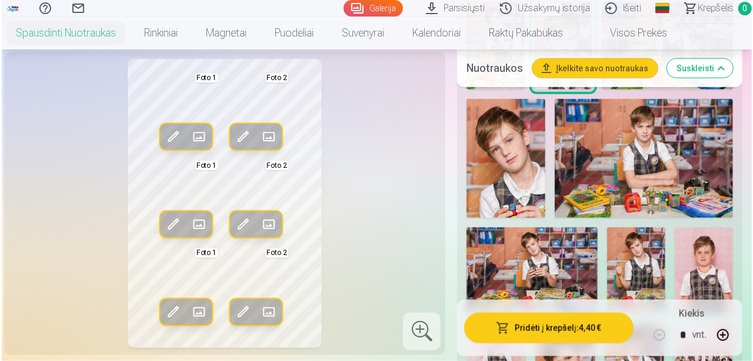
scroll to position [687, 0]
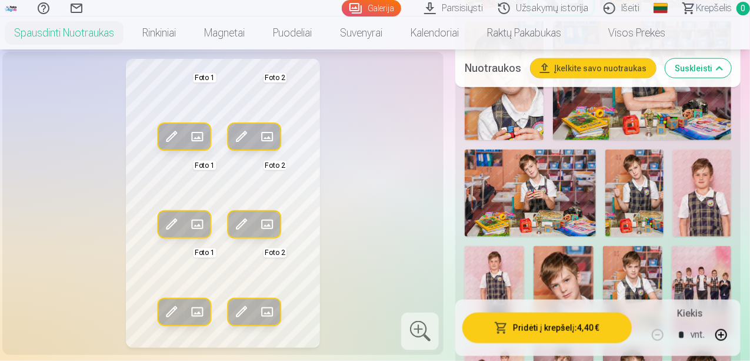
click at [538, 323] on button "Pridėti į krepšelį : 4,40 €" at bounding box center [546, 327] width 169 height 31
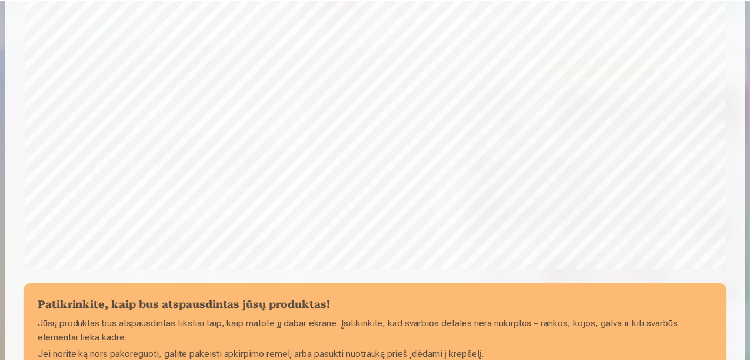
scroll to position [477, 0]
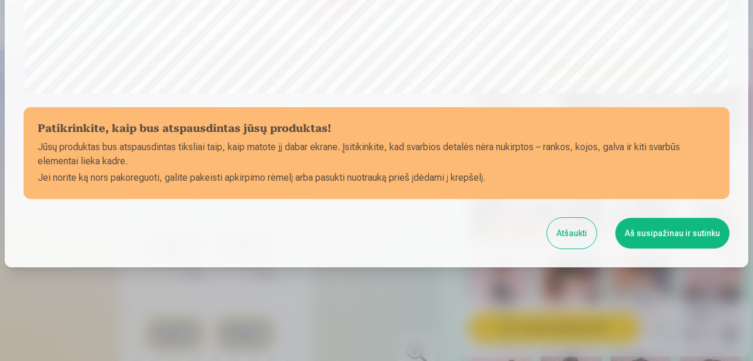
click at [675, 236] on button "Aš susipažinau ir sutinku" at bounding box center [672, 233] width 114 height 31
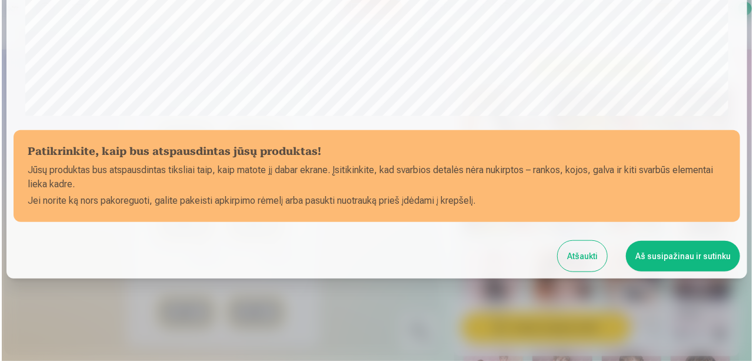
scroll to position [475, 0]
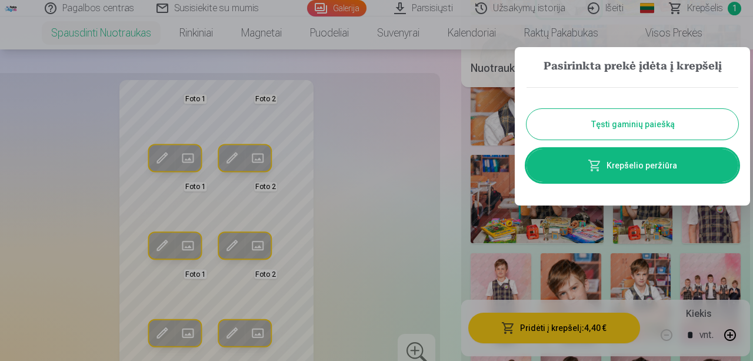
click at [651, 165] on link "Krepšelio peržiūra" at bounding box center [632, 165] width 212 height 33
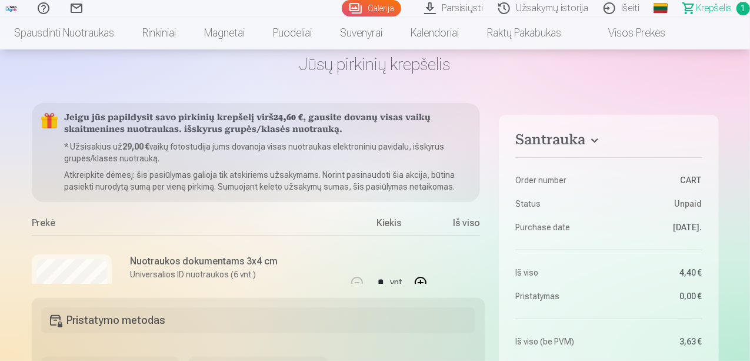
scroll to position [118, 0]
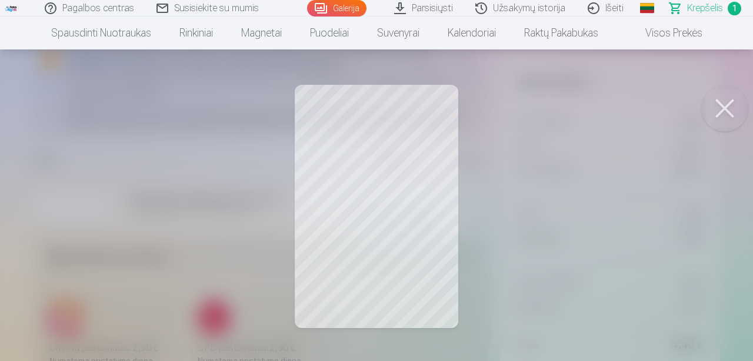
click at [729, 113] on button at bounding box center [724, 108] width 47 height 47
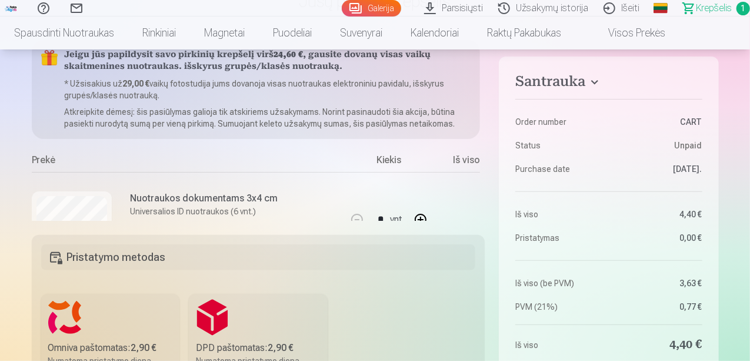
click at [424, 194] on div "* vnt. Pašalinti" at bounding box center [389, 231] width 88 height 118
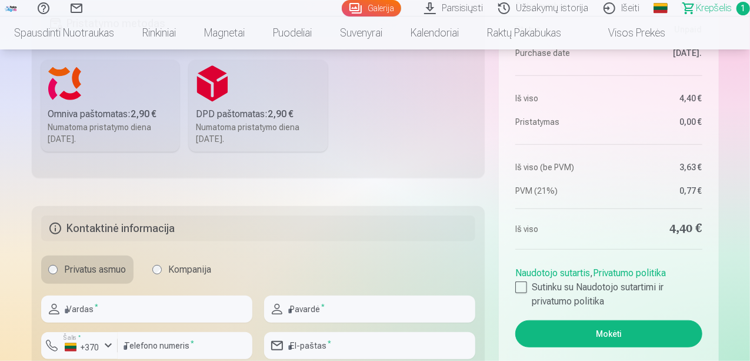
scroll to position [353, 0]
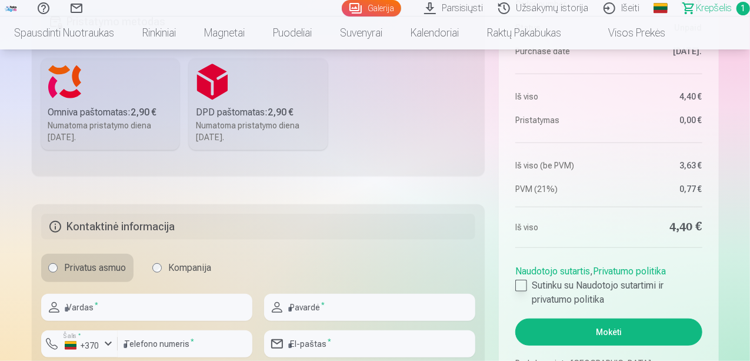
click at [524, 288] on div at bounding box center [521, 285] width 12 height 12
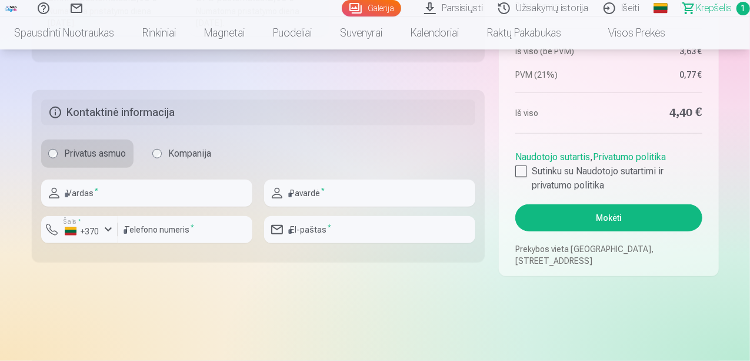
scroll to position [294, 0]
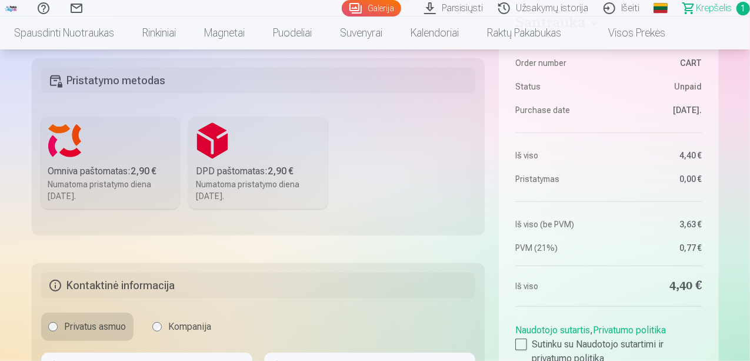
click at [138, 164] on label "Omniva paštomatas : 2,90 € Numatoma pristatymo diena [DATE]." at bounding box center [110, 163] width 139 height 92
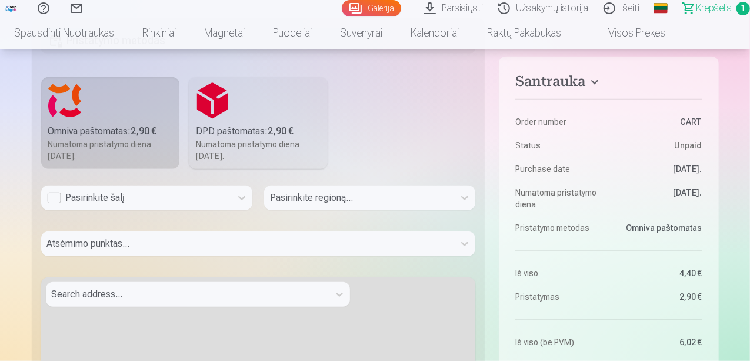
scroll to position [353, 0]
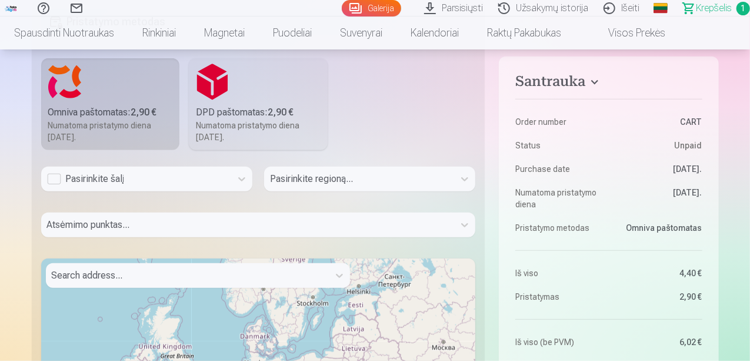
click at [89, 181] on div "Pasirinkite šalį" at bounding box center [136, 179] width 178 height 14
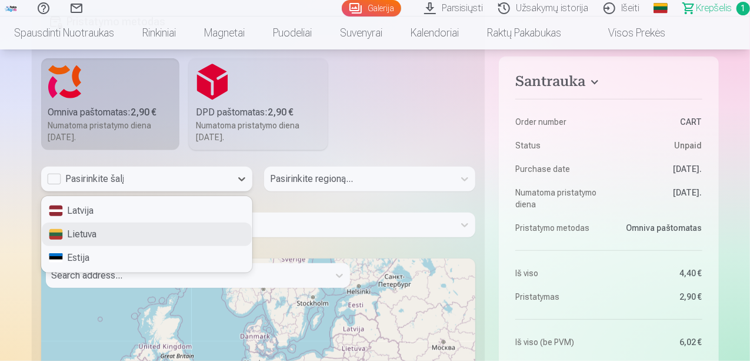
click at [106, 236] on div "Lietuva" at bounding box center [147, 234] width 210 height 24
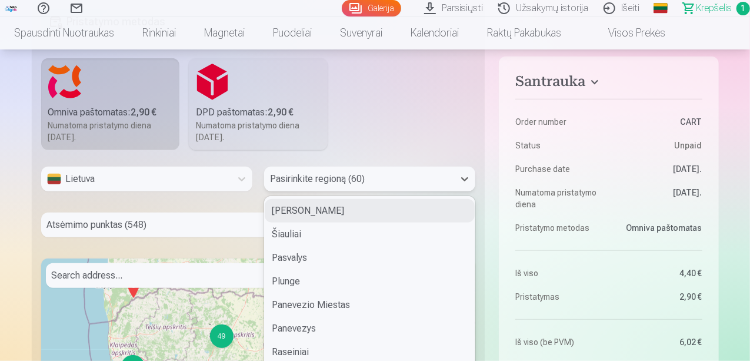
click at [329, 181] on div "60 results available. Use Up and Down to choose options, press Enter to select …" at bounding box center [369, 178] width 211 height 25
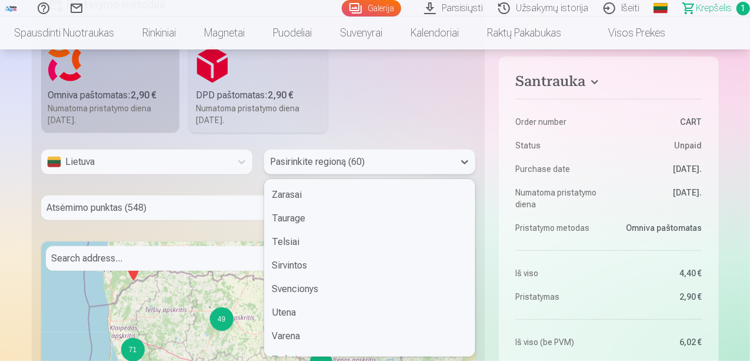
scroll to position [1122, 0]
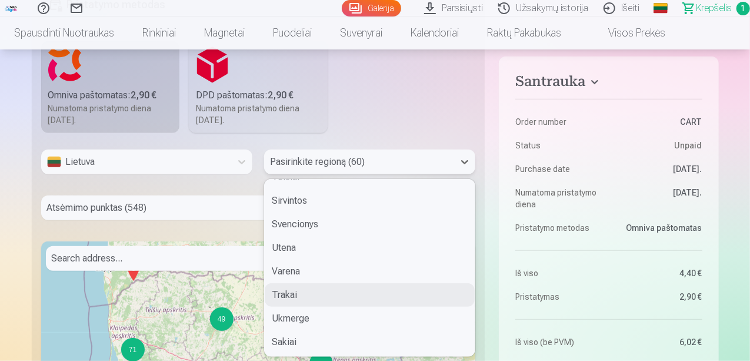
click at [302, 294] on div "Trakai" at bounding box center [370, 295] width 210 height 24
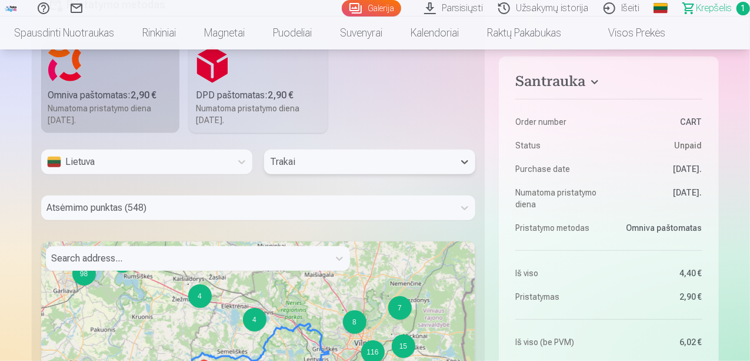
scroll to position [416, 0]
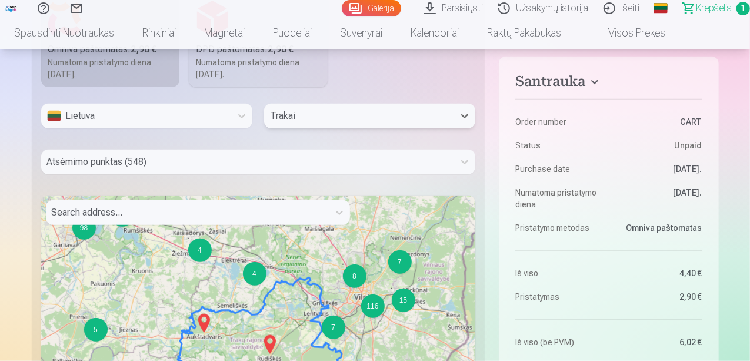
click at [115, 174] on div "Atsėmimo punktas (548)" at bounding box center [258, 161] width 435 height 25
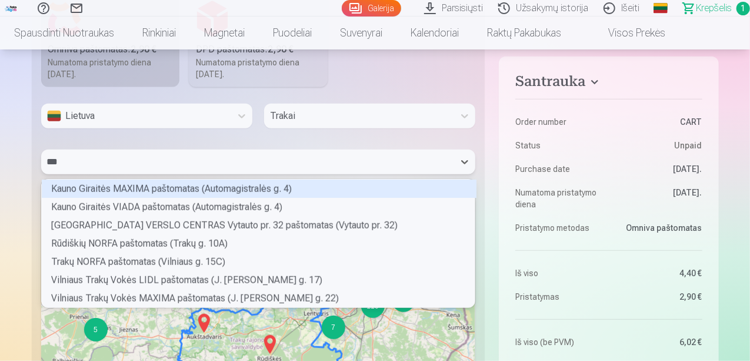
scroll to position [3, 3]
type input "****"
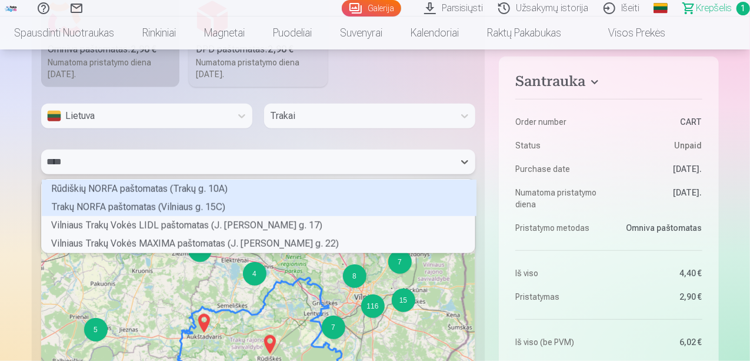
click at [185, 204] on div "Trakų NORFA paštomatas (Vilniaus g. 15C)" at bounding box center [259, 207] width 435 height 18
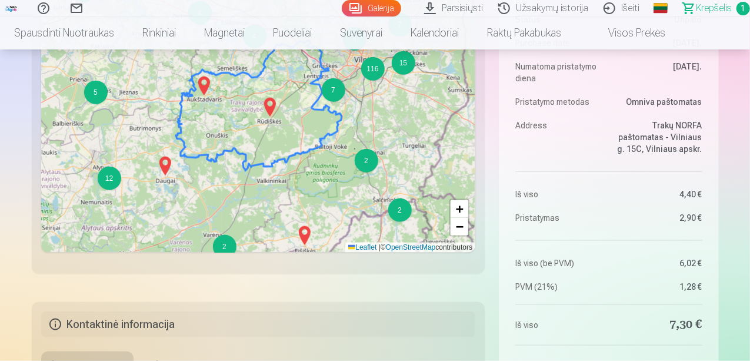
scroll to position [769, 0]
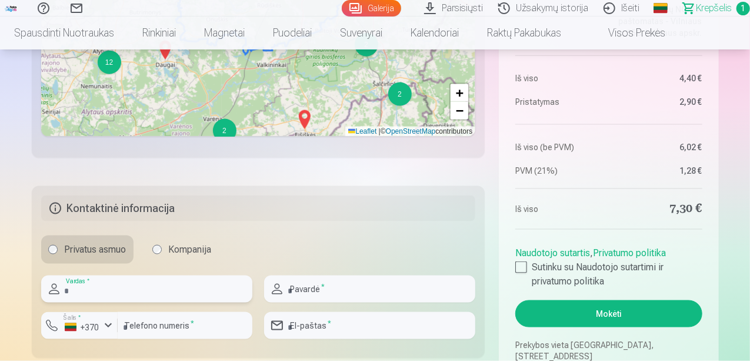
click at [116, 289] on input "text" at bounding box center [146, 288] width 211 height 27
type input "******"
click at [304, 294] on input "text" at bounding box center [369, 288] width 211 height 27
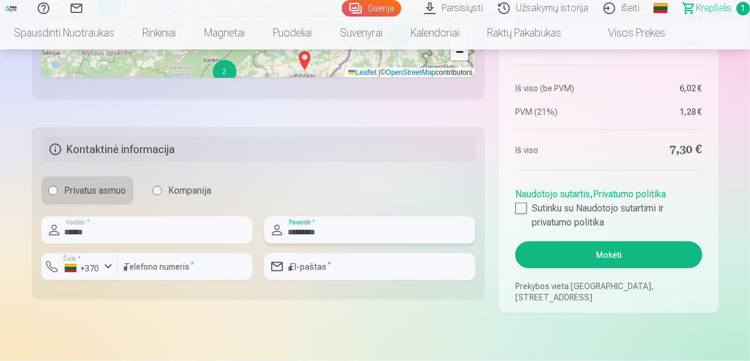
type input "*********"
click at [153, 259] on input "number" at bounding box center [185, 266] width 135 height 27
type input "**"
drag, startPoint x: 160, startPoint y: 271, endPoint x: 56, endPoint y: 272, distance: 103.5
click at [56, 272] on div "Šalis * +370 ** Telefono numeris *" at bounding box center [146, 271] width 211 height 36
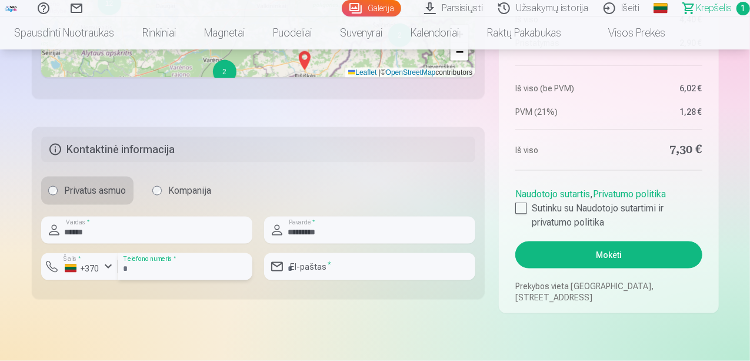
type input "*"
type input "********"
click at [310, 265] on input "email" at bounding box center [369, 266] width 211 height 27
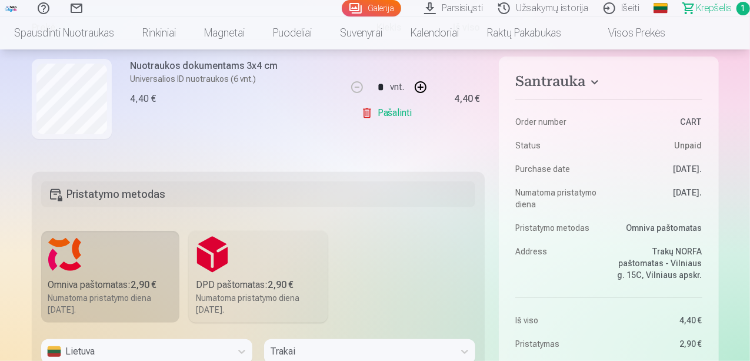
scroll to position [176, 0]
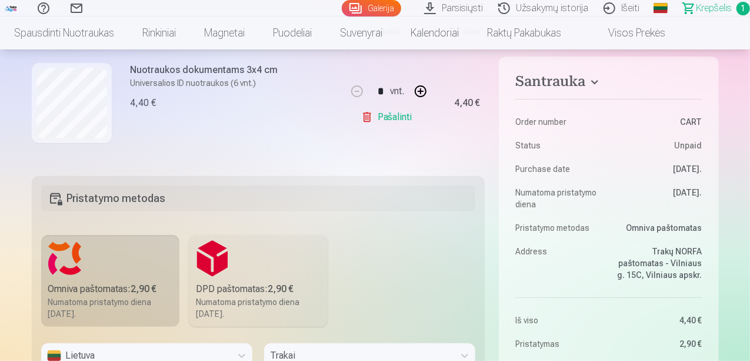
type input "**********"
